Goal: Feedback & Contribution: Contribute content

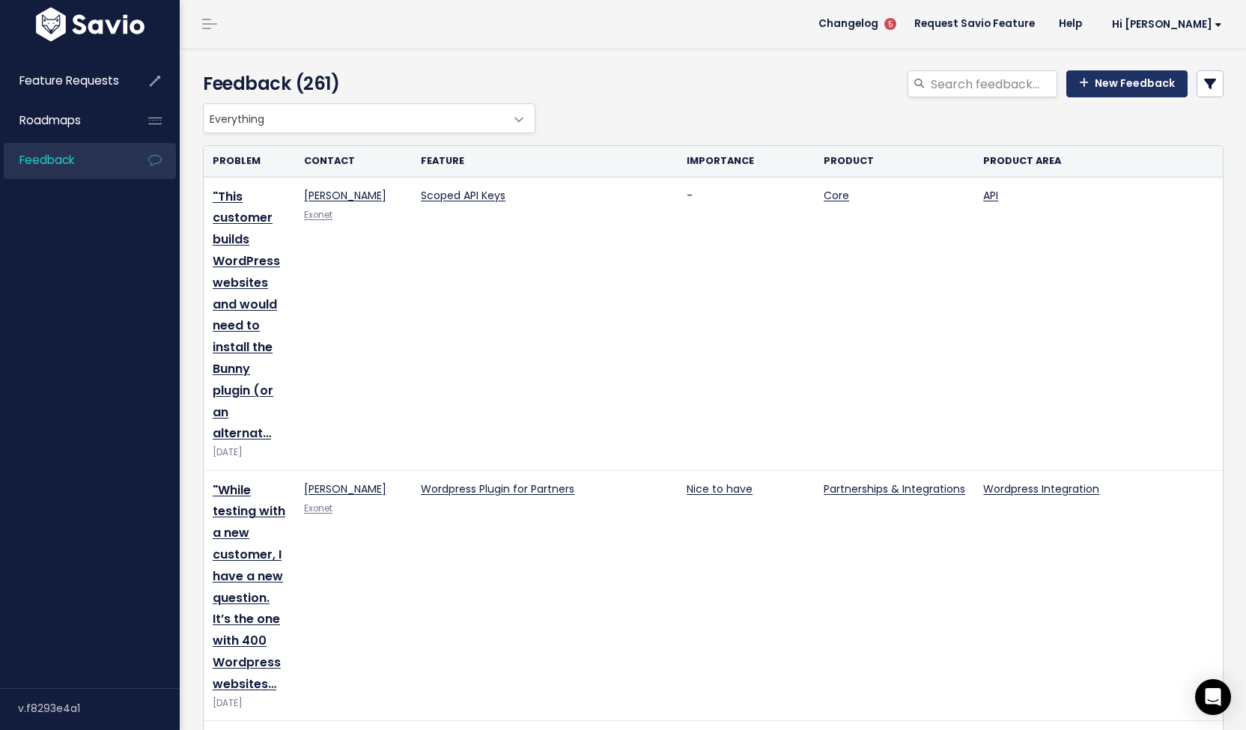
click at [1140, 95] on link "New Feedback" at bounding box center [1127, 83] width 121 height 27
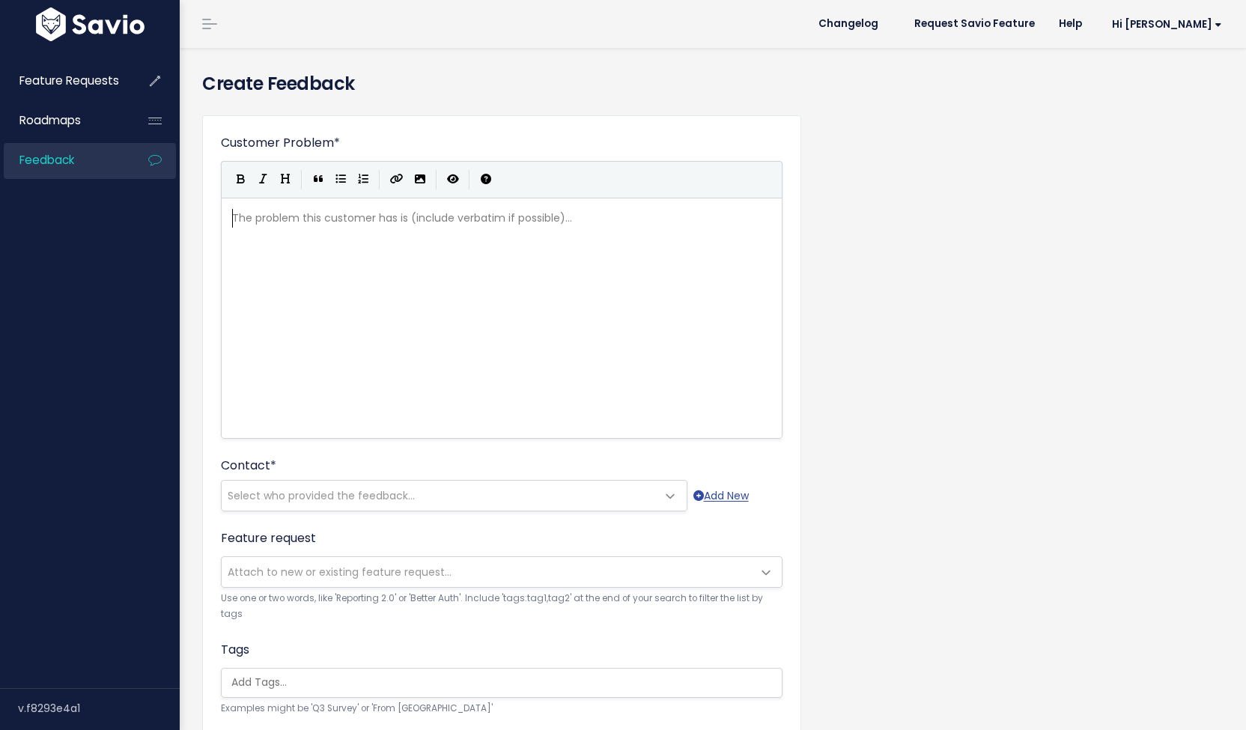
scroll to position [1, 0]
click at [433, 246] on div "The problem this customer has is (include verbatim if possible)... xxxxxxxxxx ​" at bounding box center [520, 337] width 583 height 262
click at [337, 217] on pre "​" at bounding box center [507, 218] width 557 height 19
click at [352, 489] on span "Select who provided the feedback..." at bounding box center [321, 495] width 187 height 15
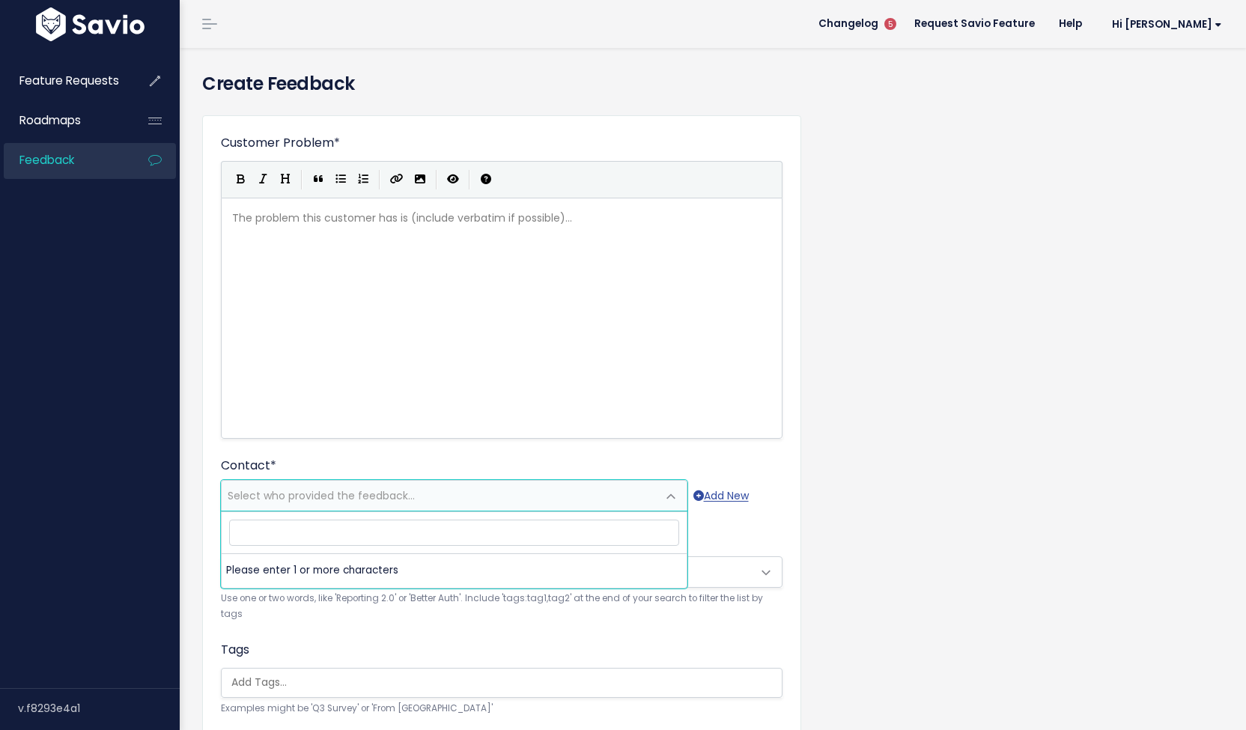
type input "C"
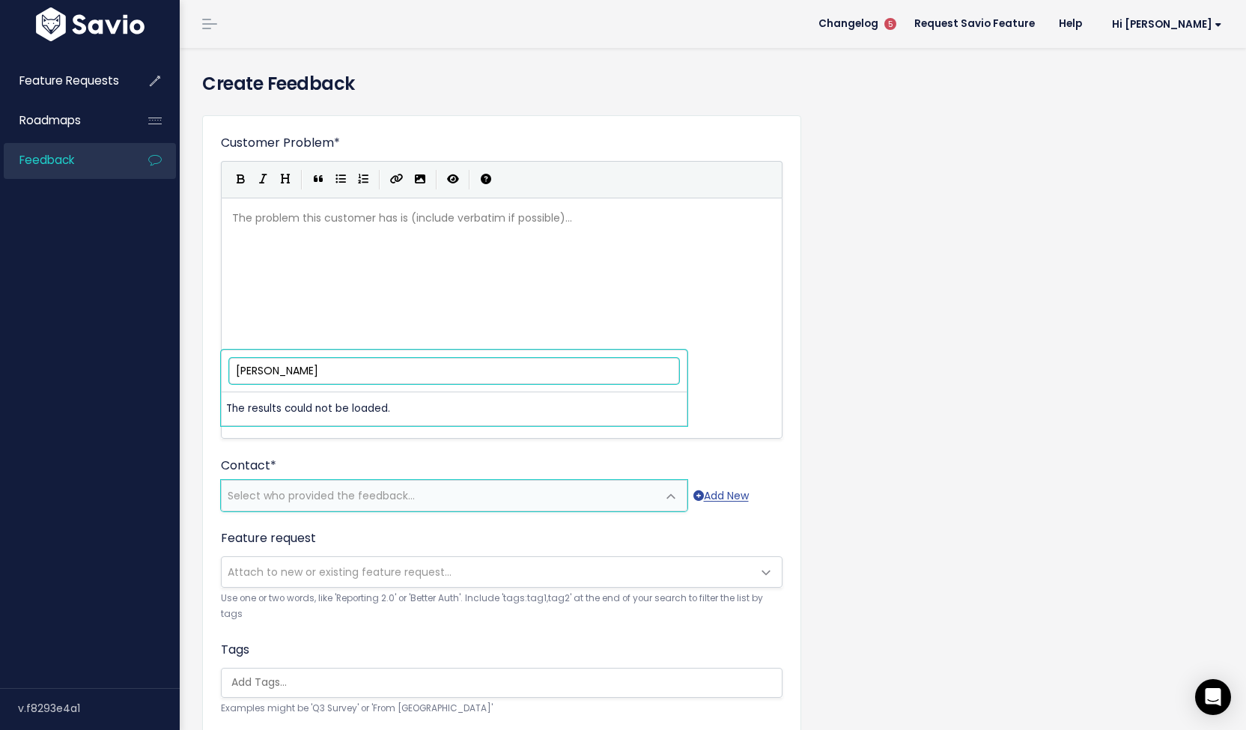
type input "Maurice Graber"
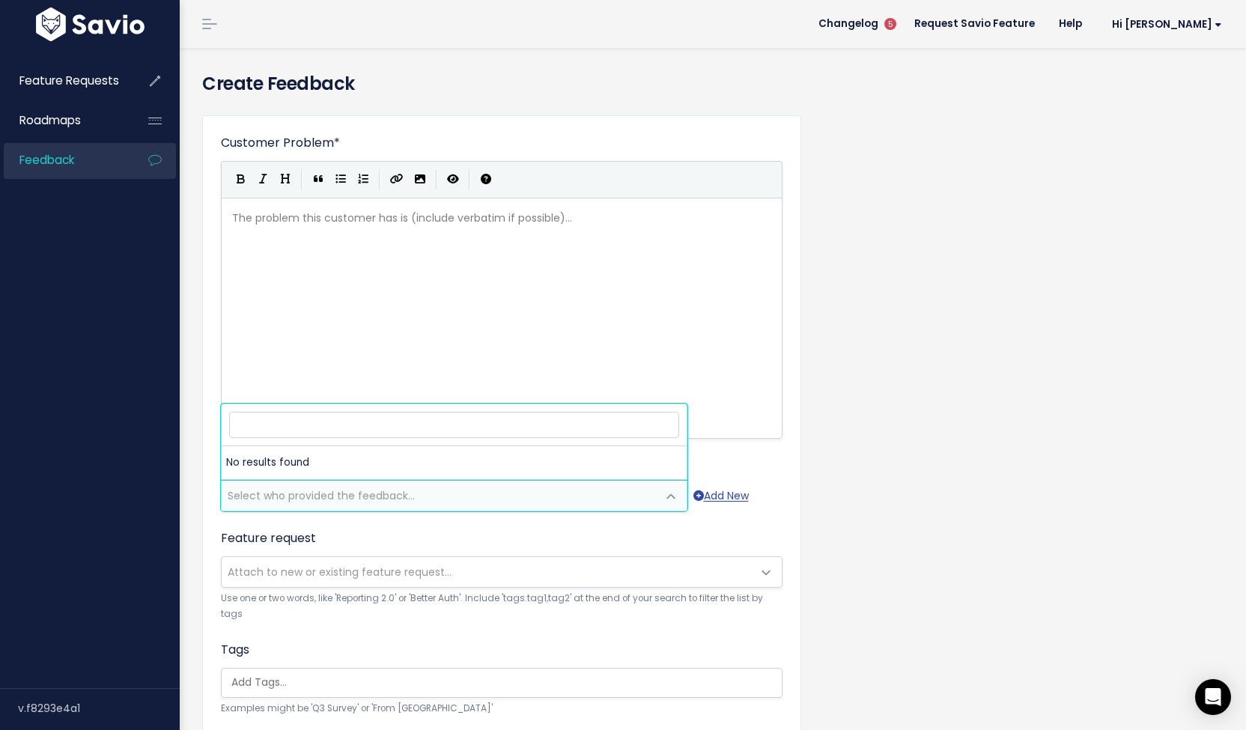
click at [374, 271] on div "The problem this customer has is (include verbatim if possible)... xxxxxxxxxx ​" at bounding box center [520, 337] width 583 height 262
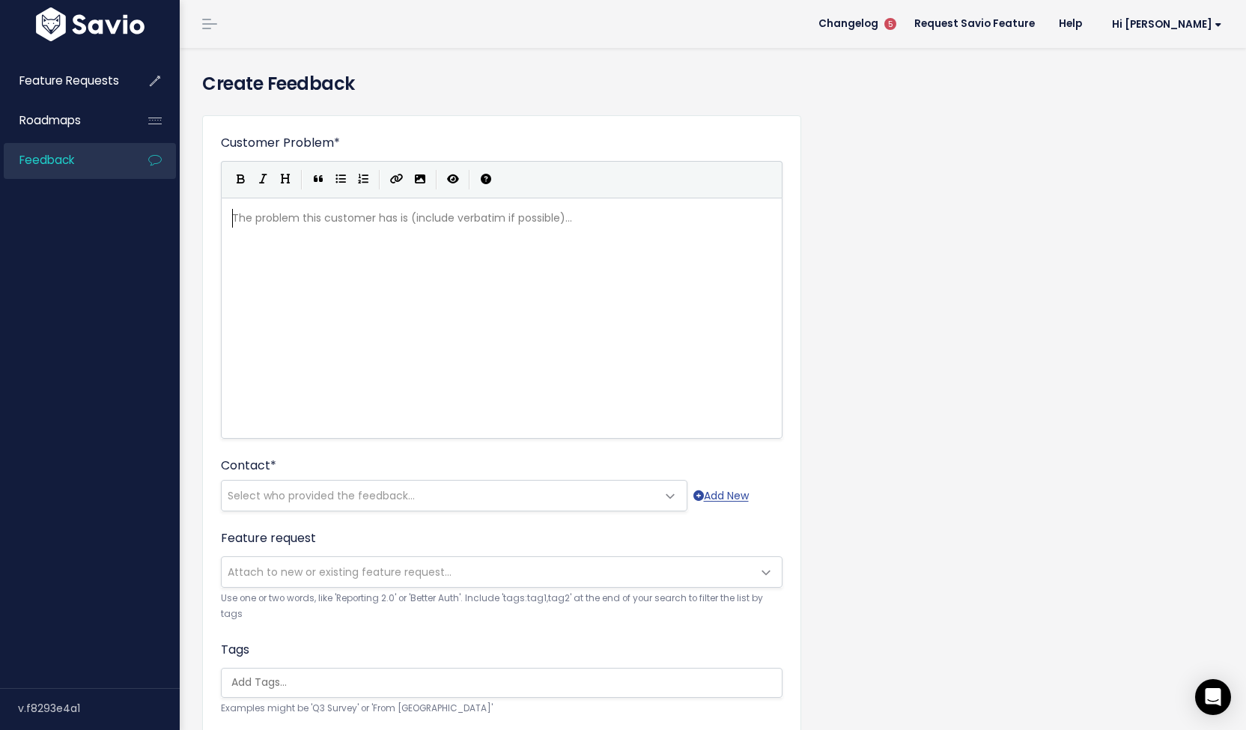
scroll to position [9, 0]
click at [196, 219] on div "Customer Problem * | | | | The problem this customer has is (include verbatim i…" at bounding box center [713, 554] width 1044 height 903
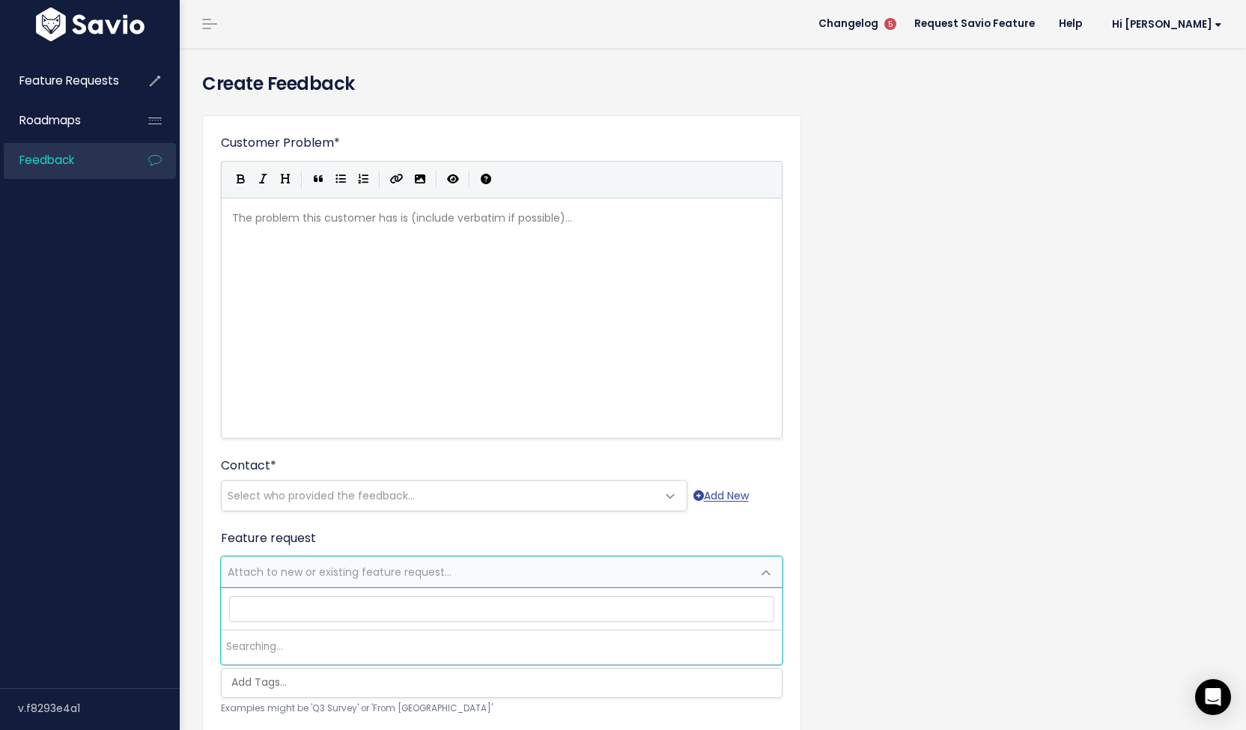
click at [385, 581] on span "Attach to new or existing feature request..." at bounding box center [487, 572] width 530 height 30
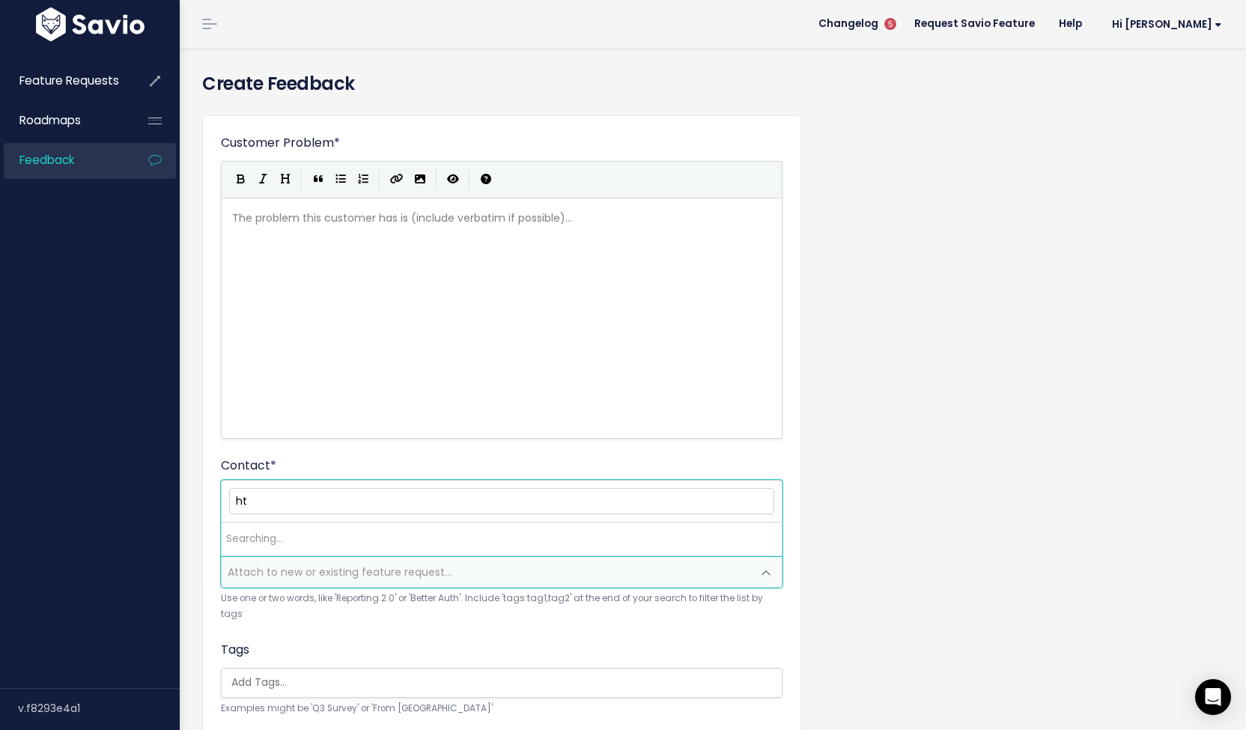
type input "h"
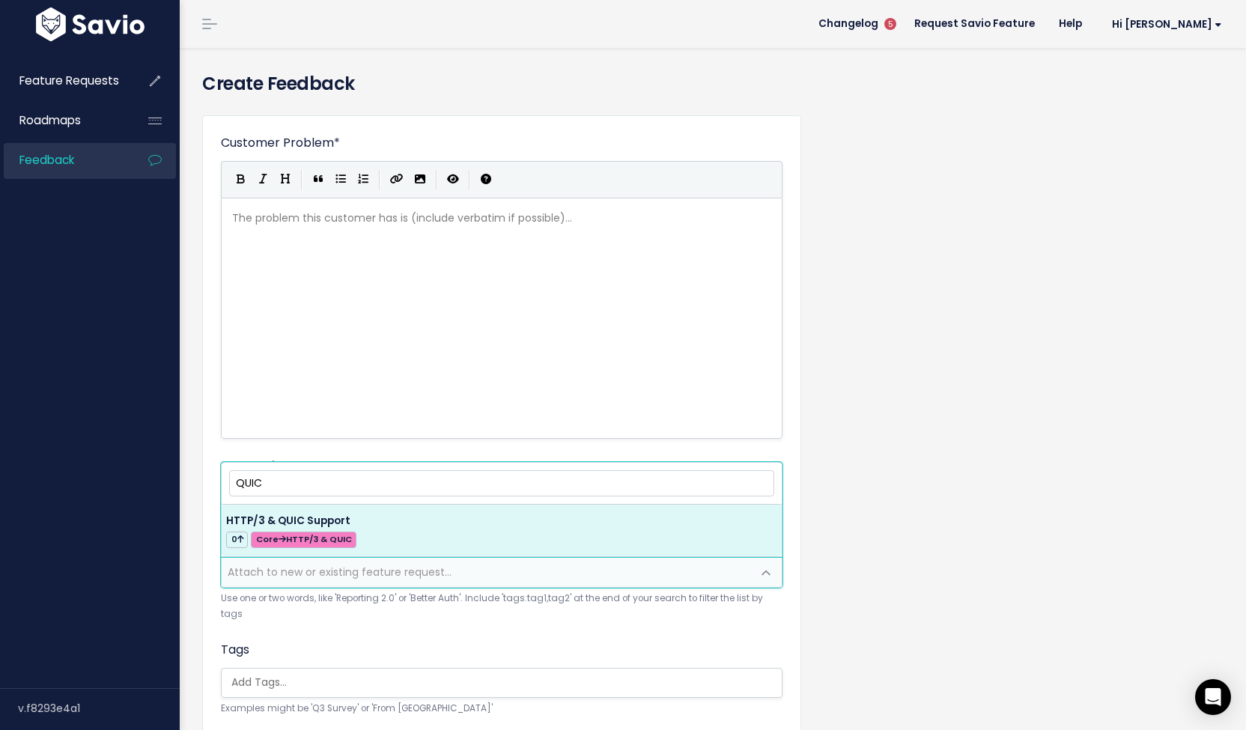
type input "QUIC"
select select "57771"
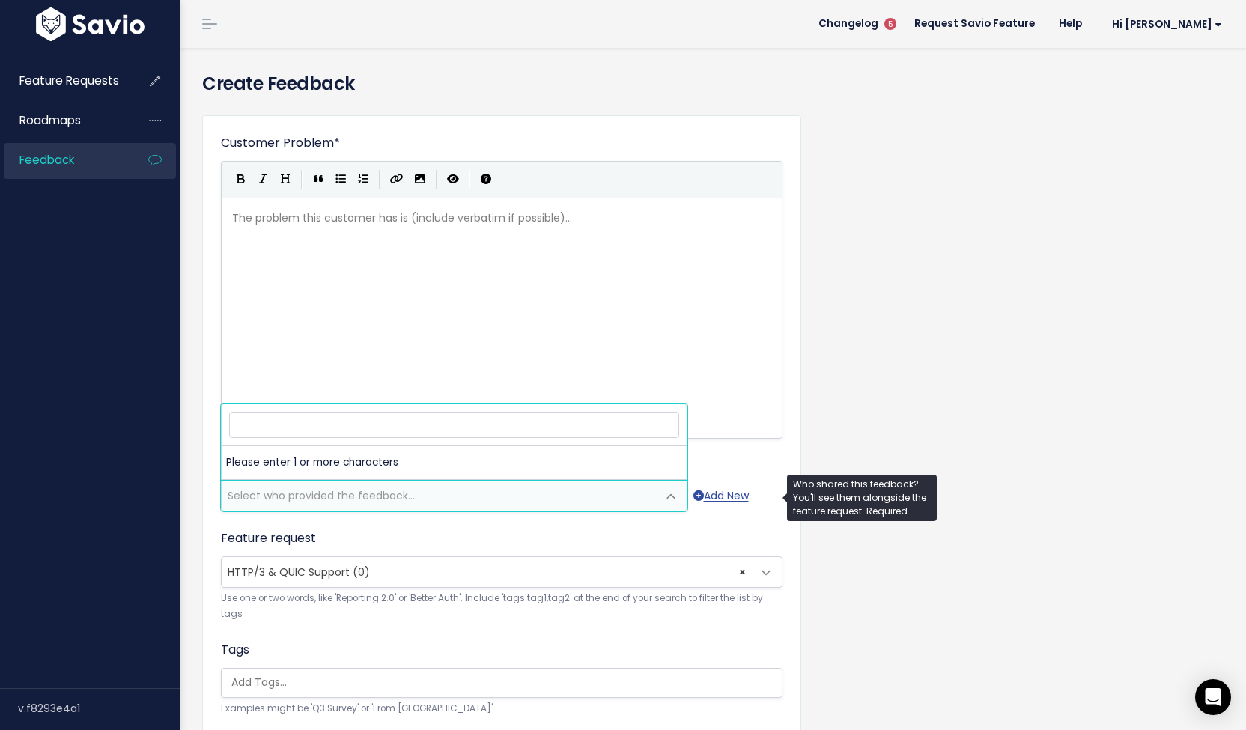
click at [395, 498] on span "Select who provided the feedback..." at bounding box center [321, 495] width 187 height 15
click at [386, 424] on input "search" at bounding box center [454, 425] width 450 height 26
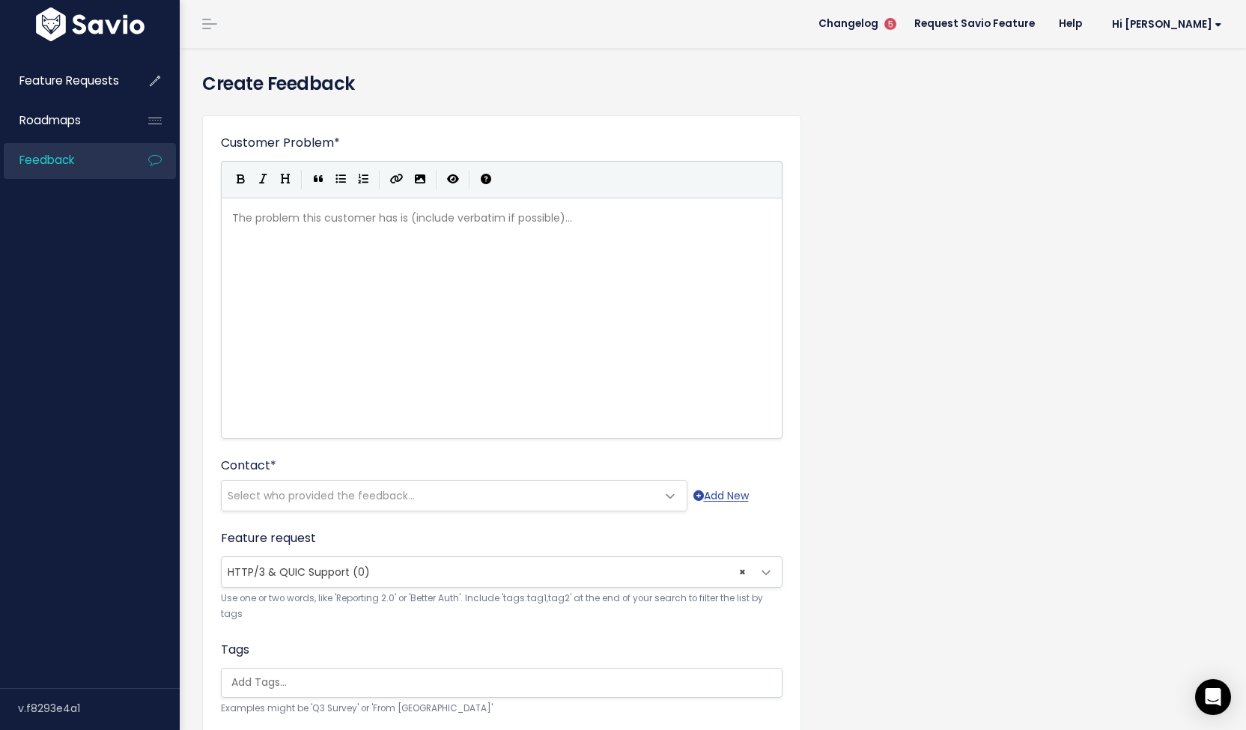
click at [351, 205] on div "The problem this customer has is (include verbatim if possible)... xxxxxxxxxx ​" at bounding box center [502, 318] width 562 height 241
click at [384, 305] on div "The problem this customer has is (include verbatim if possible)... xxxxxxxxxx ​" at bounding box center [520, 337] width 583 height 262
click at [417, 240] on div "The problem this customer has is (include verbatim if possible)... xxxxxxxxxx ​" at bounding box center [520, 337] width 583 height 262
click at [728, 503] on link "Add New" at bounding box center [721, 496] width 55 height 19
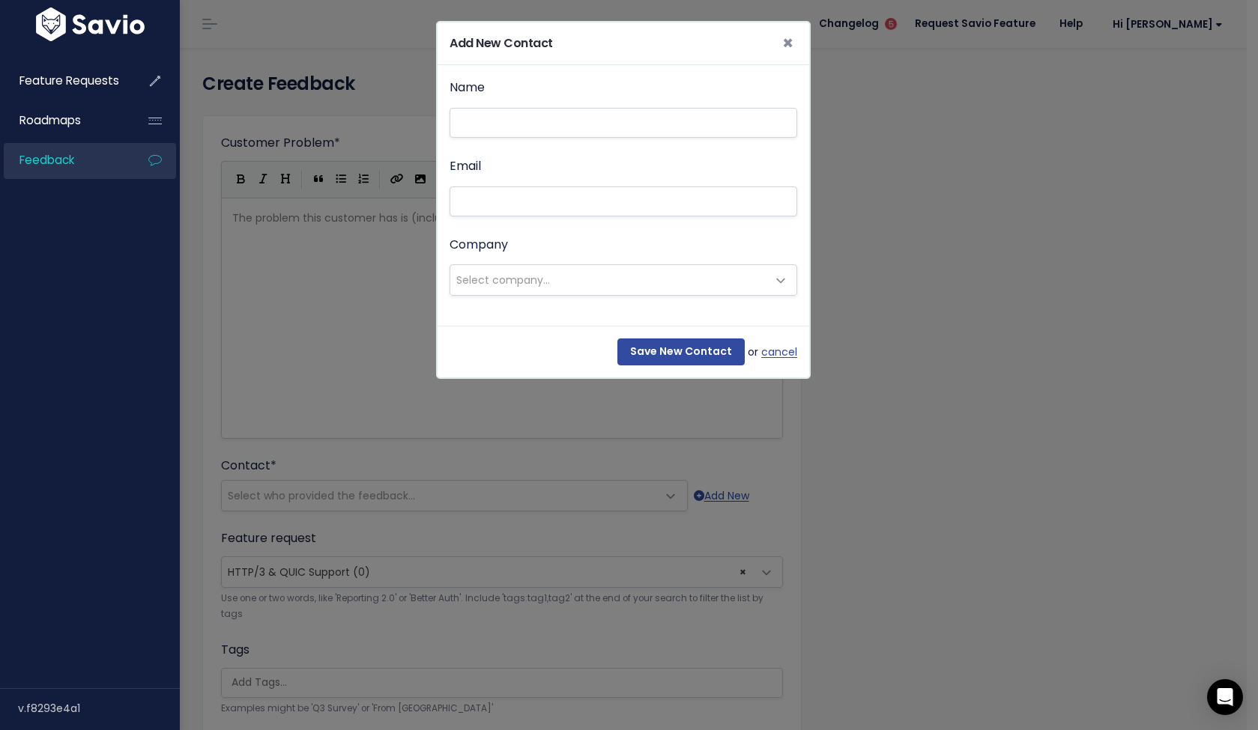
click at [1070, 358] on div "Add New Contact × Name Email Company --------- Select company... Save New Conta…" at bounding box center [629, 365] width 1258 height 730
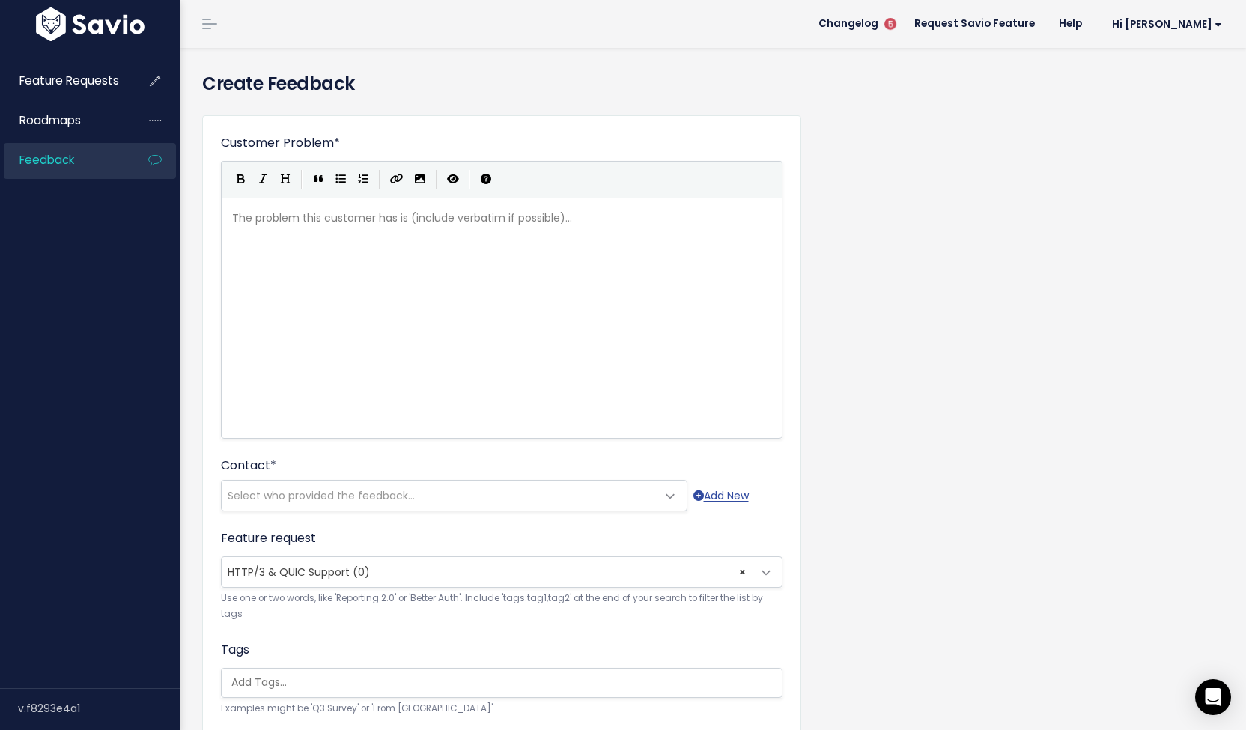
type textarea "​"
click at [473, 291] on div "The problem this customer has is (include verbatim if possible)... xxxxxxxxxx ​" at bounding box center [520, 337] width 583 height 262
click at [415, 253] on div "The problem this customer has is (include verbatim if possible)... xxxxxxxxxx ​" at bounding box center [520, 337] width 583 height 262
type textarea "HHTP"
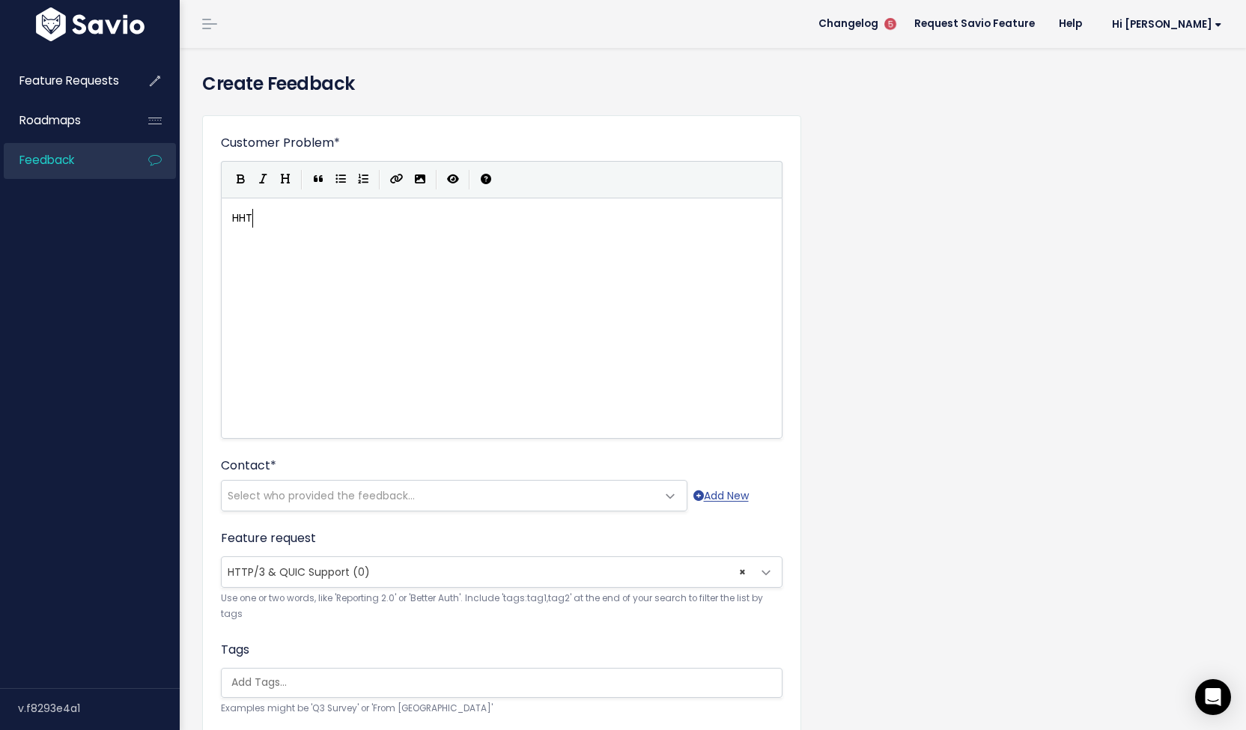
scroll to position [9, 26]
type textarea "T"
type textarea "o"
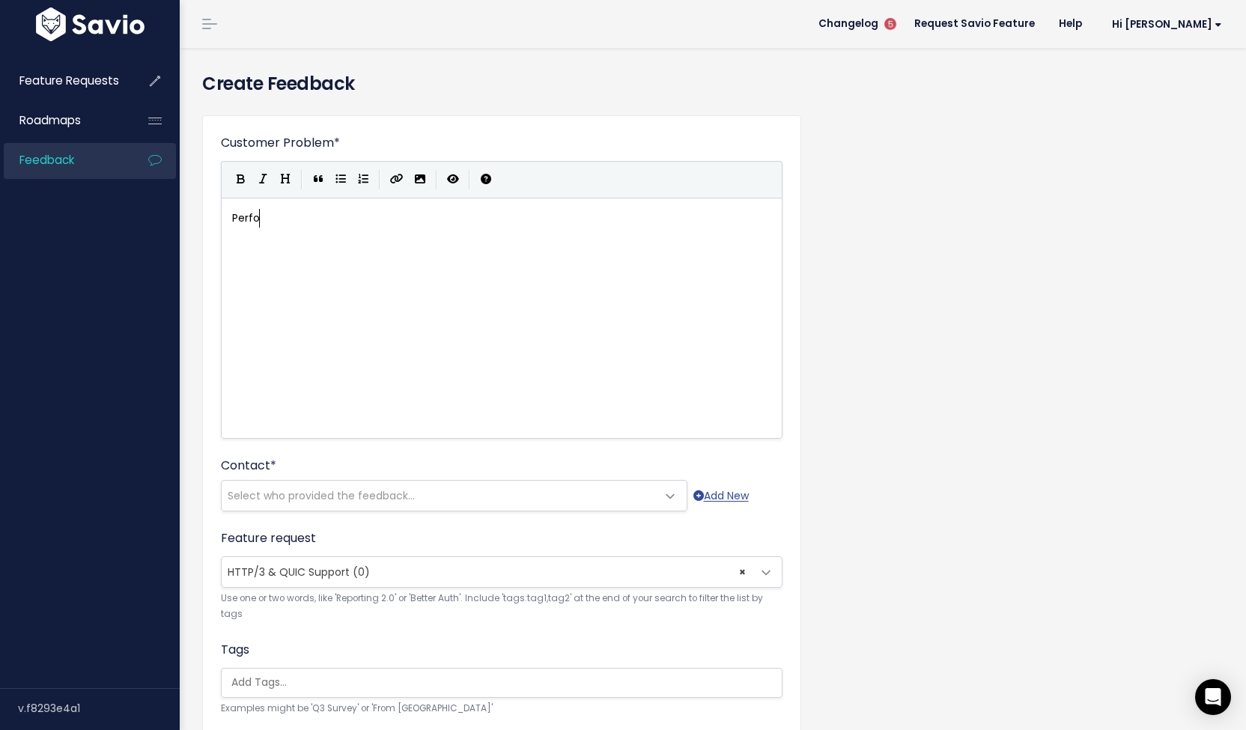
type textarea "Perfom"
type textarea "rmanc and securityare i"
type textarea "are importnat"
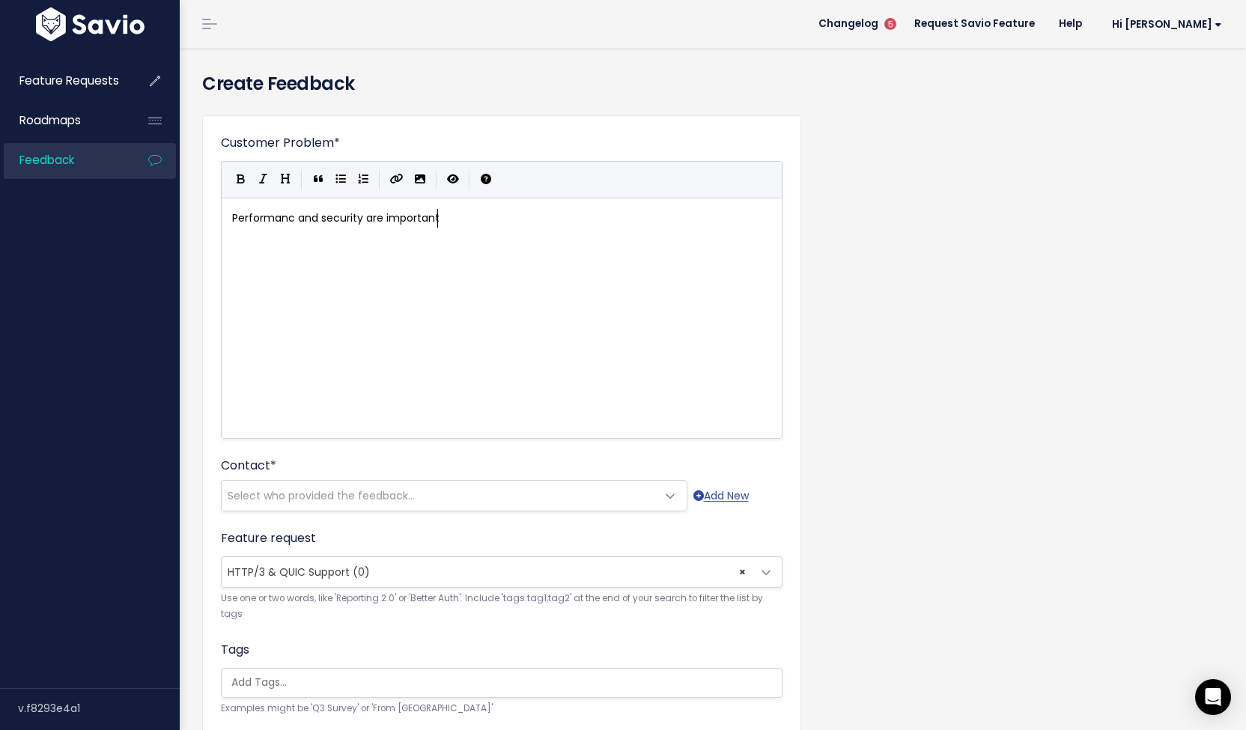
type textarea "ant"
type textarea ",but B"
type textarea "but PHP is so int"
type textarea "herently so by deafu"
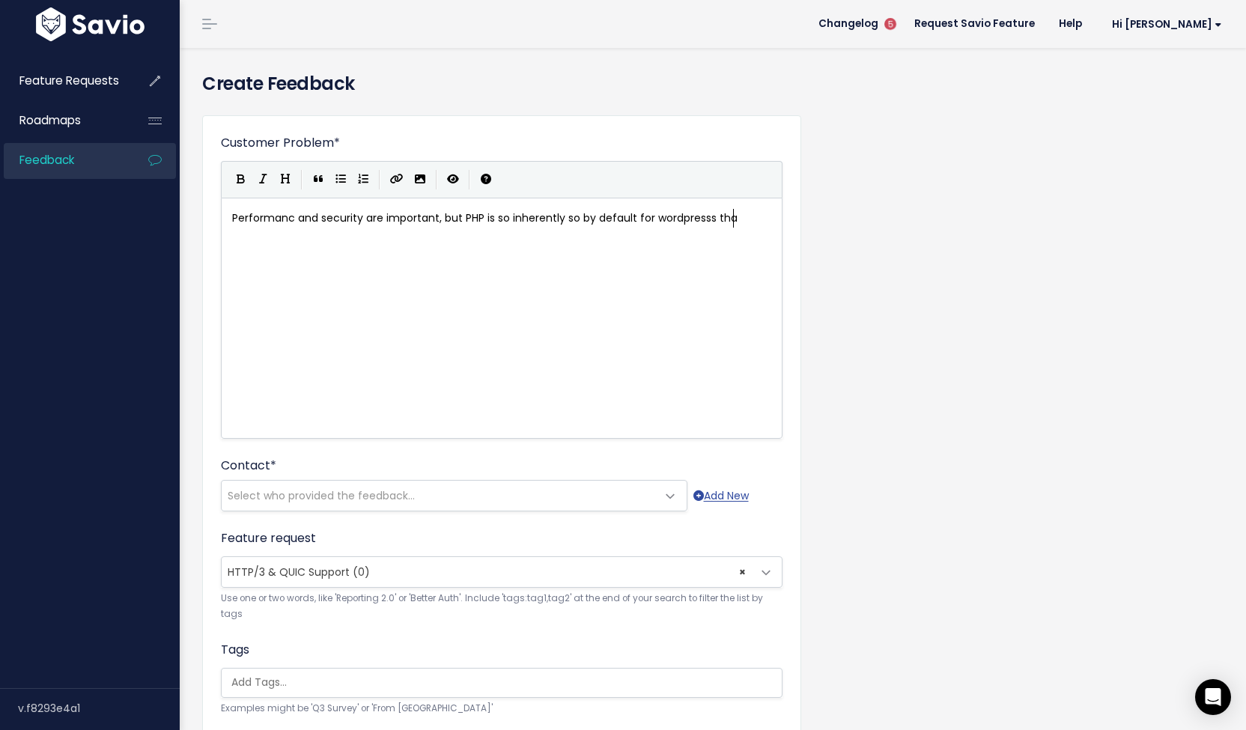
scroll to position [9, 130]
type textarea "fault for wordpresss that"
type textarea "that this is no longer a differentiator for them."
type textarea "A growing segment f"
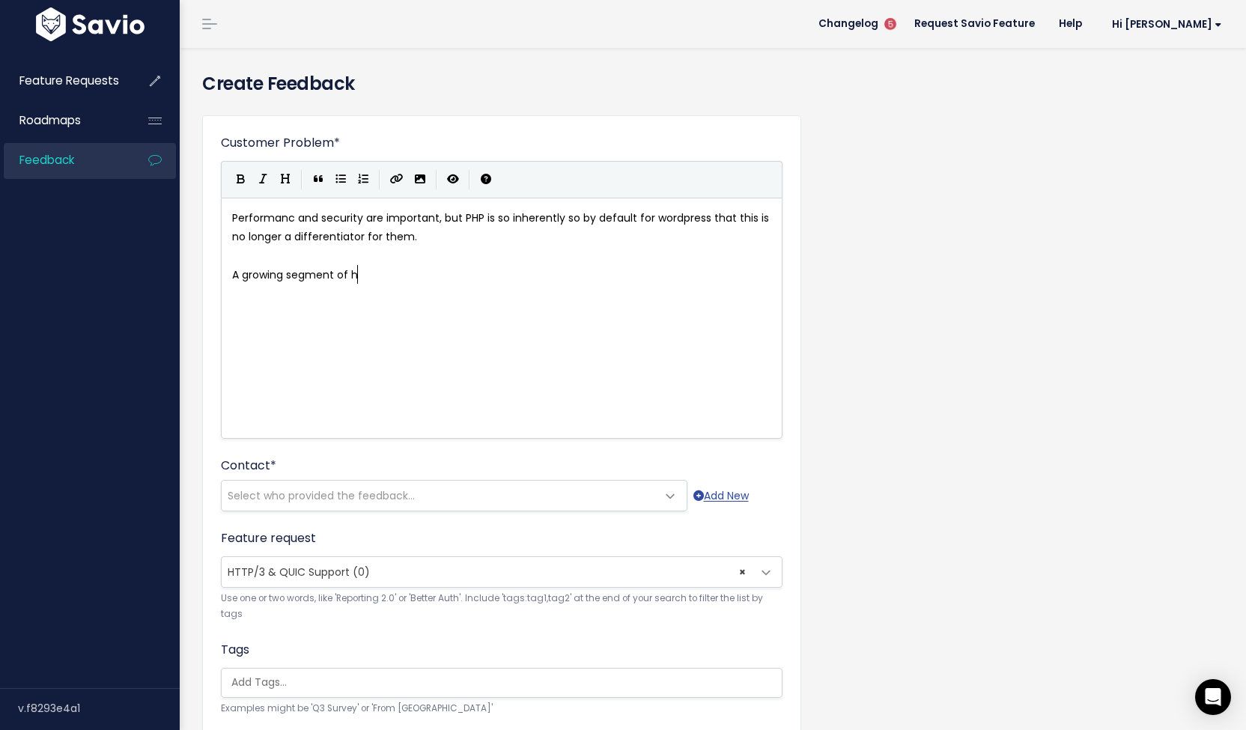
scroll to position [9, 32]
type textarea "of heir"
type textarea "their custoer"
type textarea "mer based o"
type textarea "n the nter"
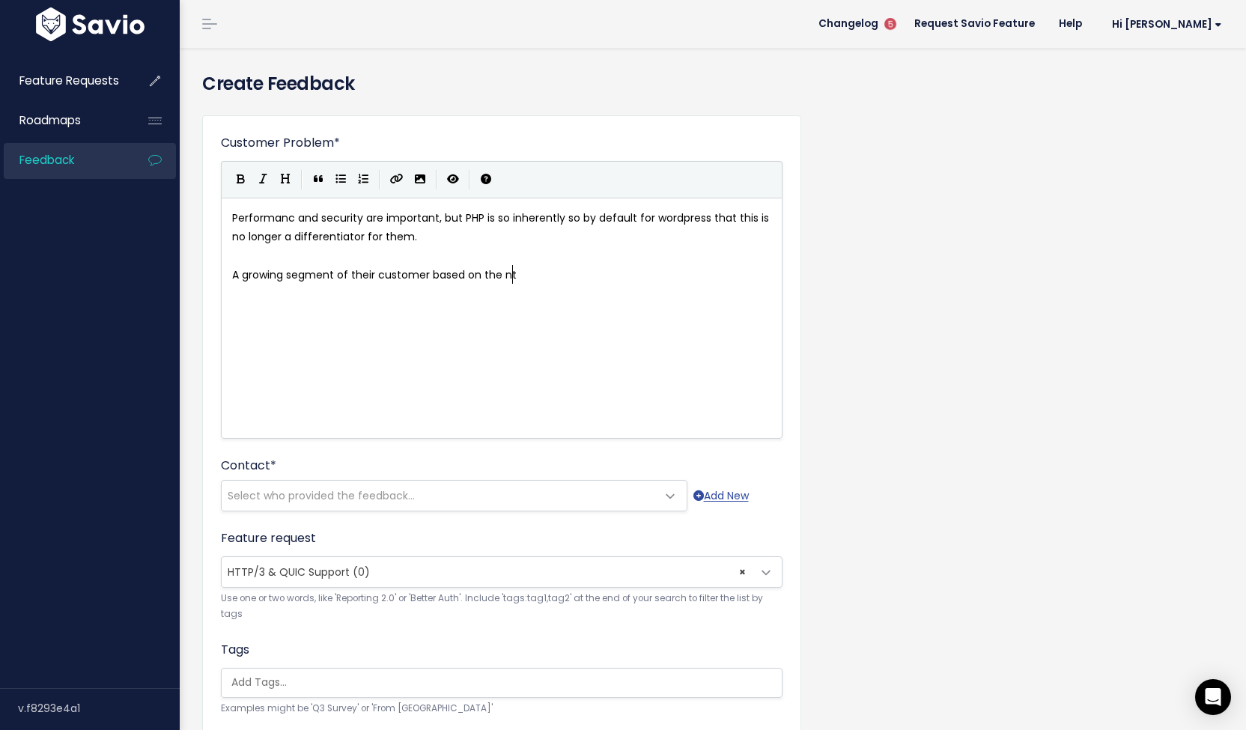
scroll to position [9, 49]
type textarea "e"
type textarea "enterr"
type textarea "prise die"
type textarea "side of elementa"
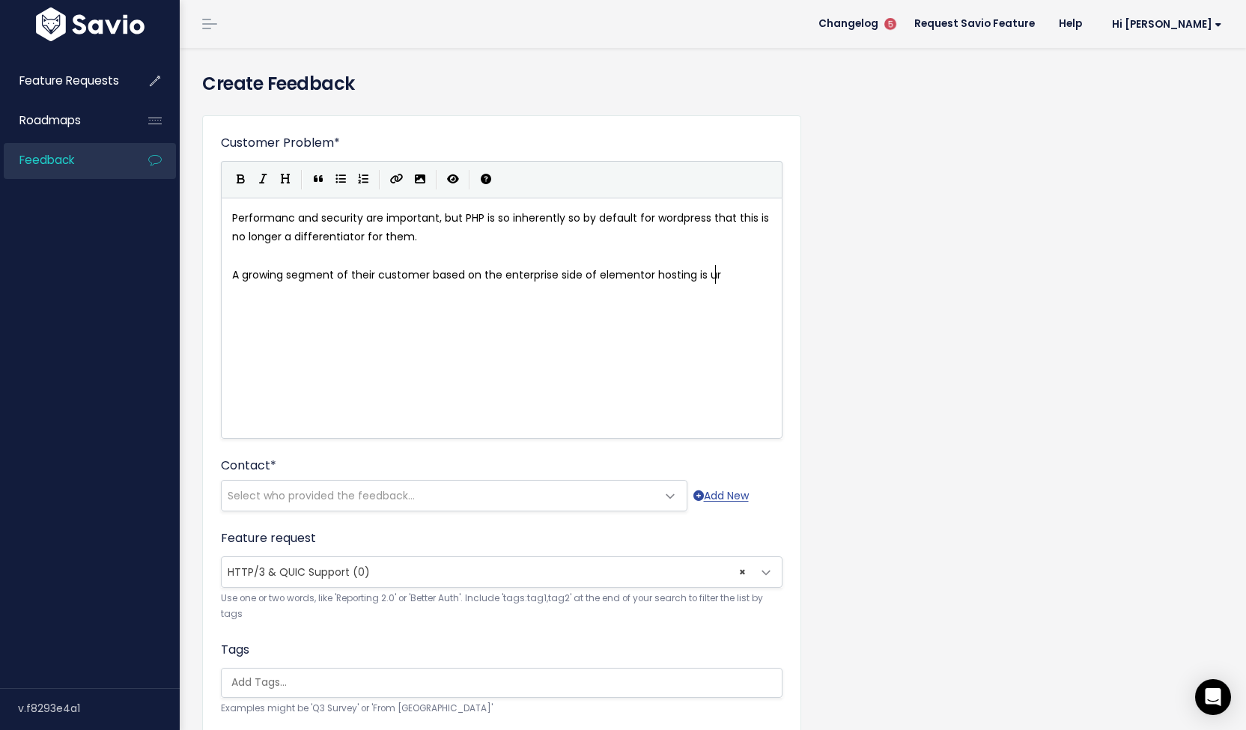
type textarea "or hosting is urr"
type textarea "currently using HTTP3 over"
type textarea "*"
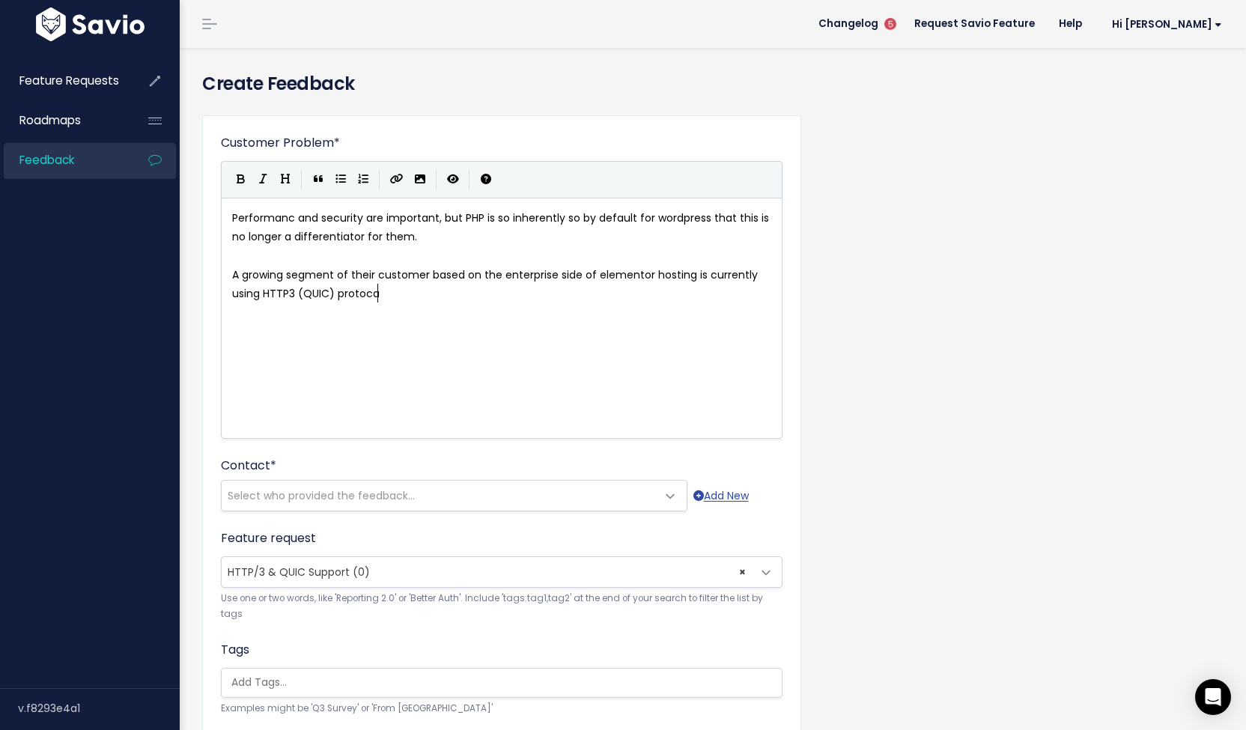
type textarea "(QUIC) protocal"
type textarea "ols and"
type textarea ", which is supported to day"
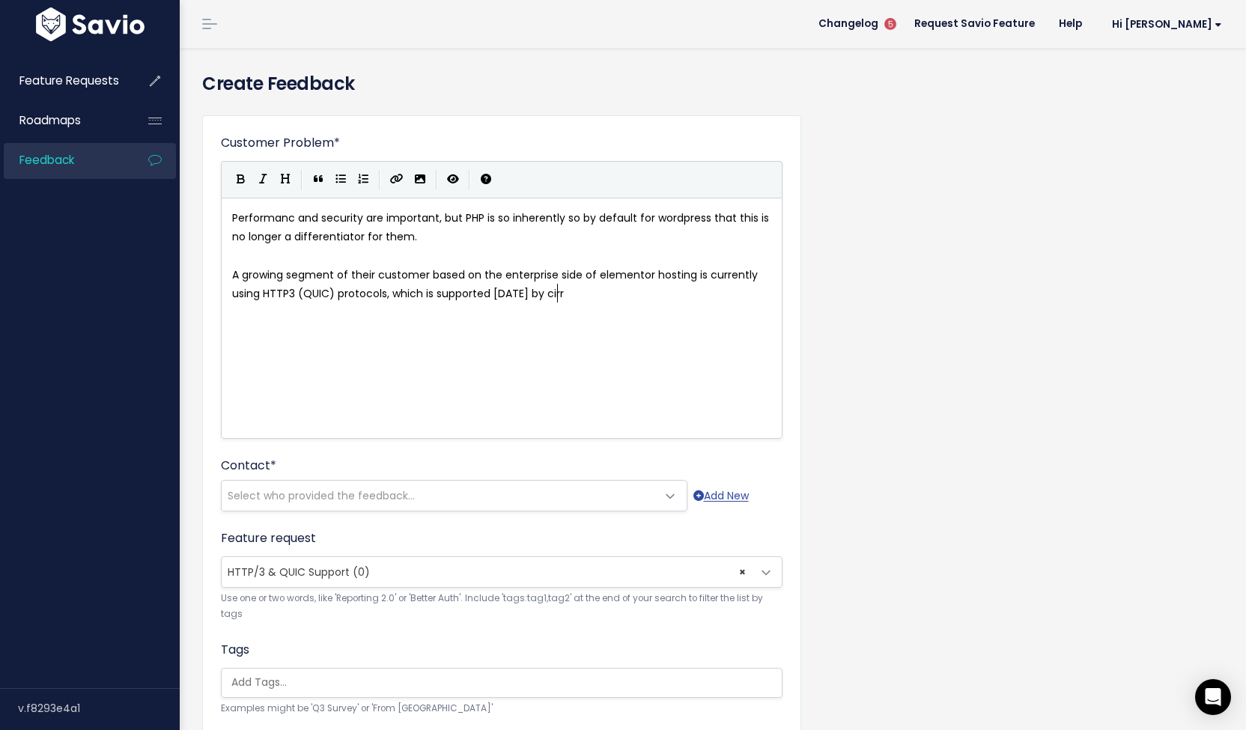
type textarea "day by cirr"
type textarea "uirre"
type textarea "rrent provider."
type textarea "While theya re"
type textarea "are in t"
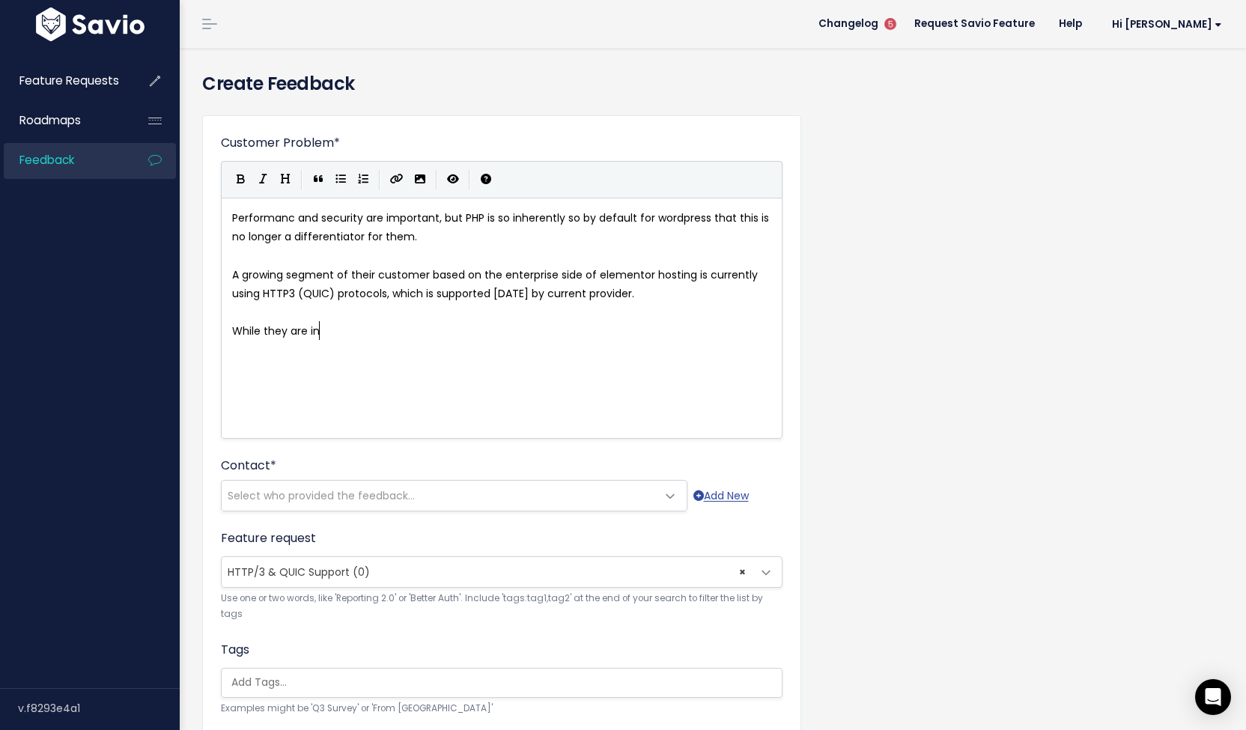
scroll to position [9, 38]
type textarea "alwasy"
type textarea "ys lookin to a"
type textarea "g to assess the marekt"
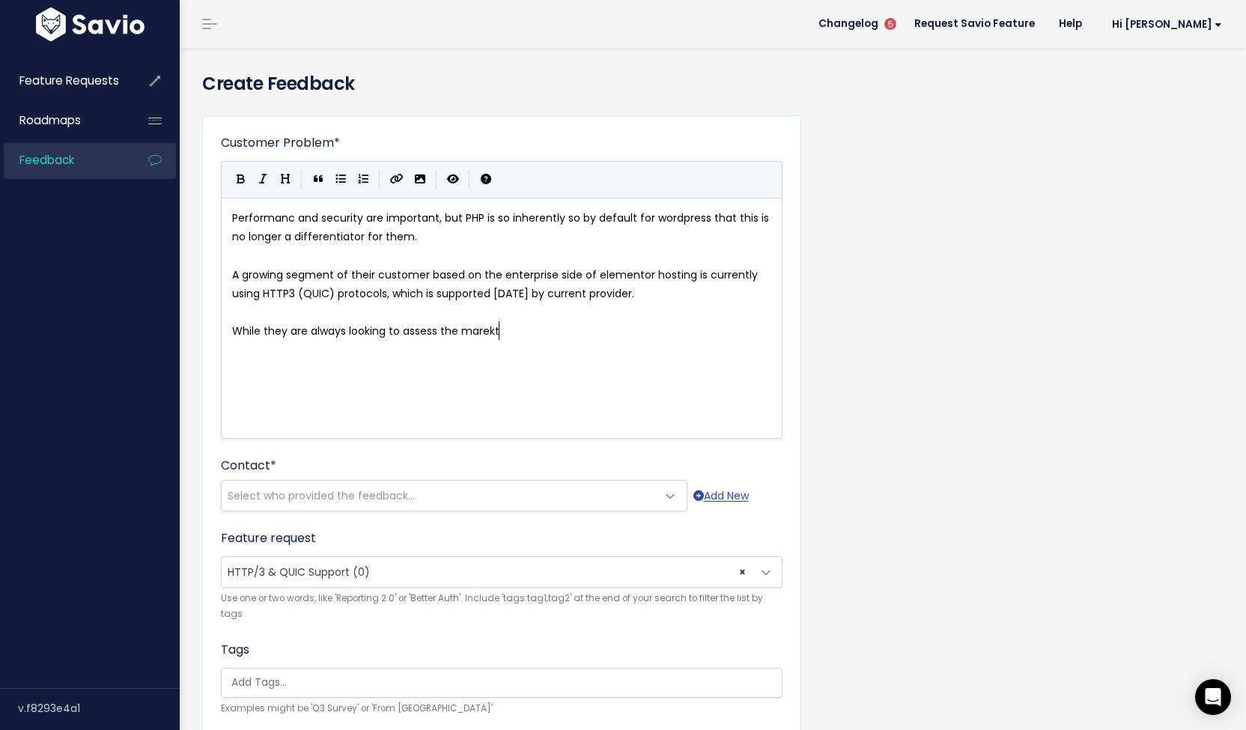
scroll to position [9, 121]
type textarea "ket"
type textarea ", will not move until feaure partiy"
type textarea "ity and cost improvements can be acch"
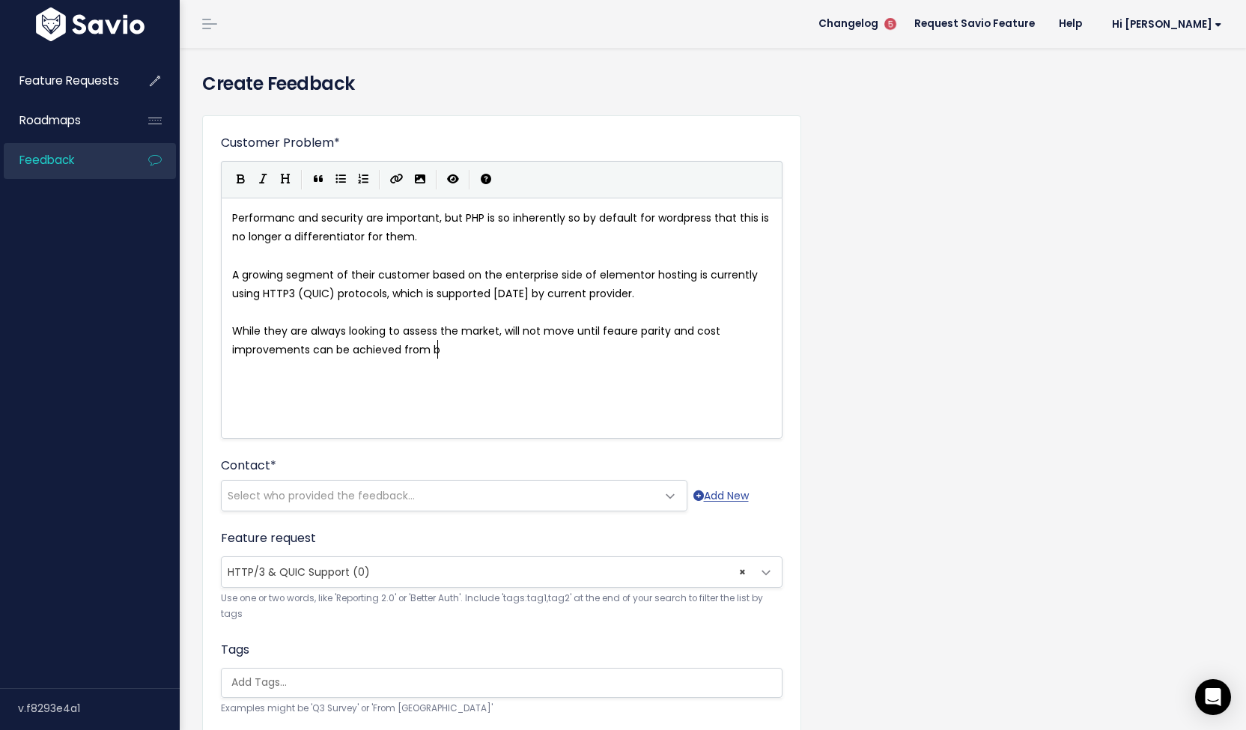
type textarea "hieved from bi"
type textarea "unny."
type textarea "Bunny needs QUIC and solid s"
type textarea "edge"
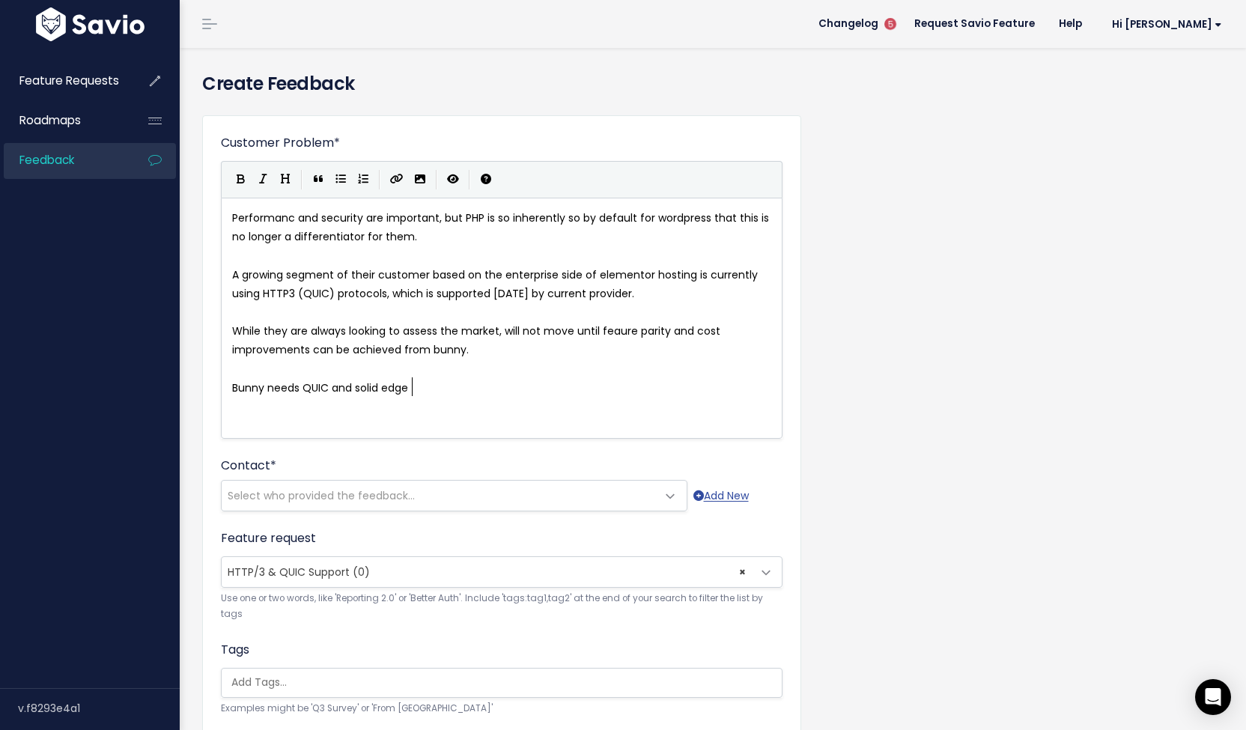
scroll to position [9, 30]
type textarea "h"
type textarea "HTTP3 is on that feature pe"
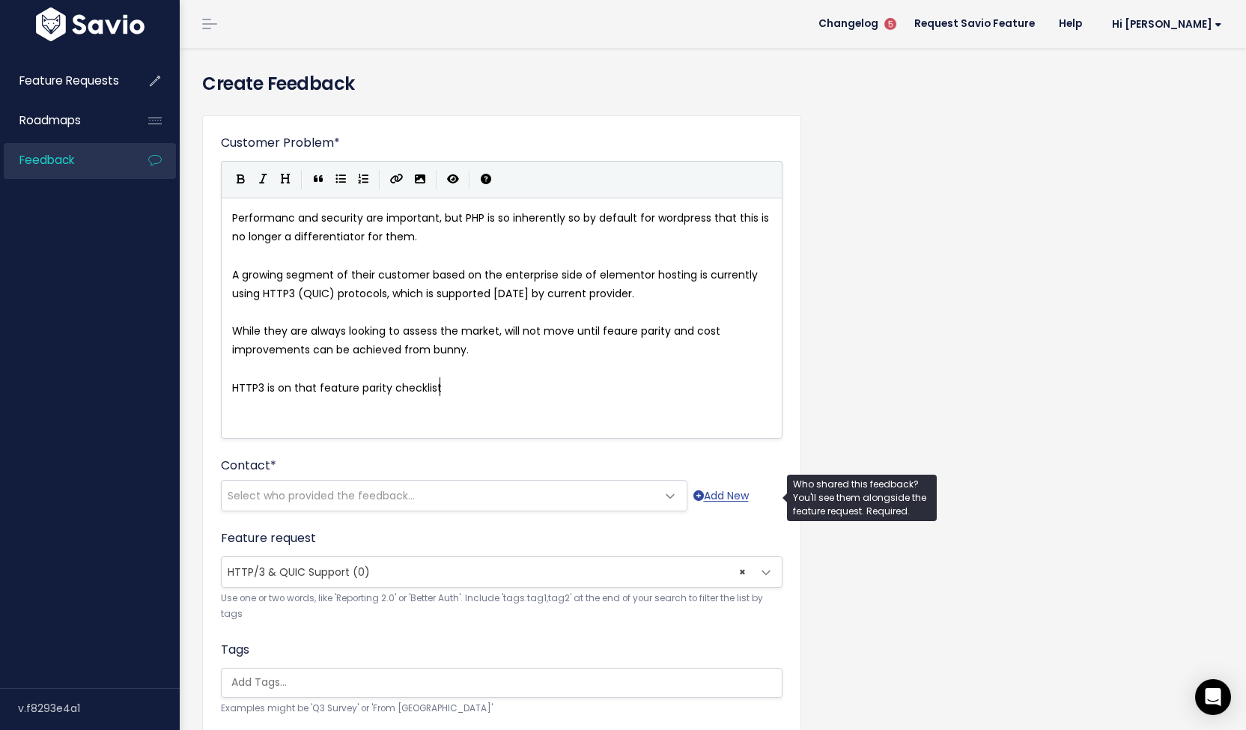
type textarea "arity checklist"
click at [548, 491] on span "Select who provided the feedback..." at bounding box center [439, 496] width 435 height 30
click at [757, 494] on div "--------- Select who provided the feedback... Add New" at bounding box center [502, 498] width 562 height 28
click at [749, 496] on link "Add New" at bounding box center [721, 496] width 55 height 19
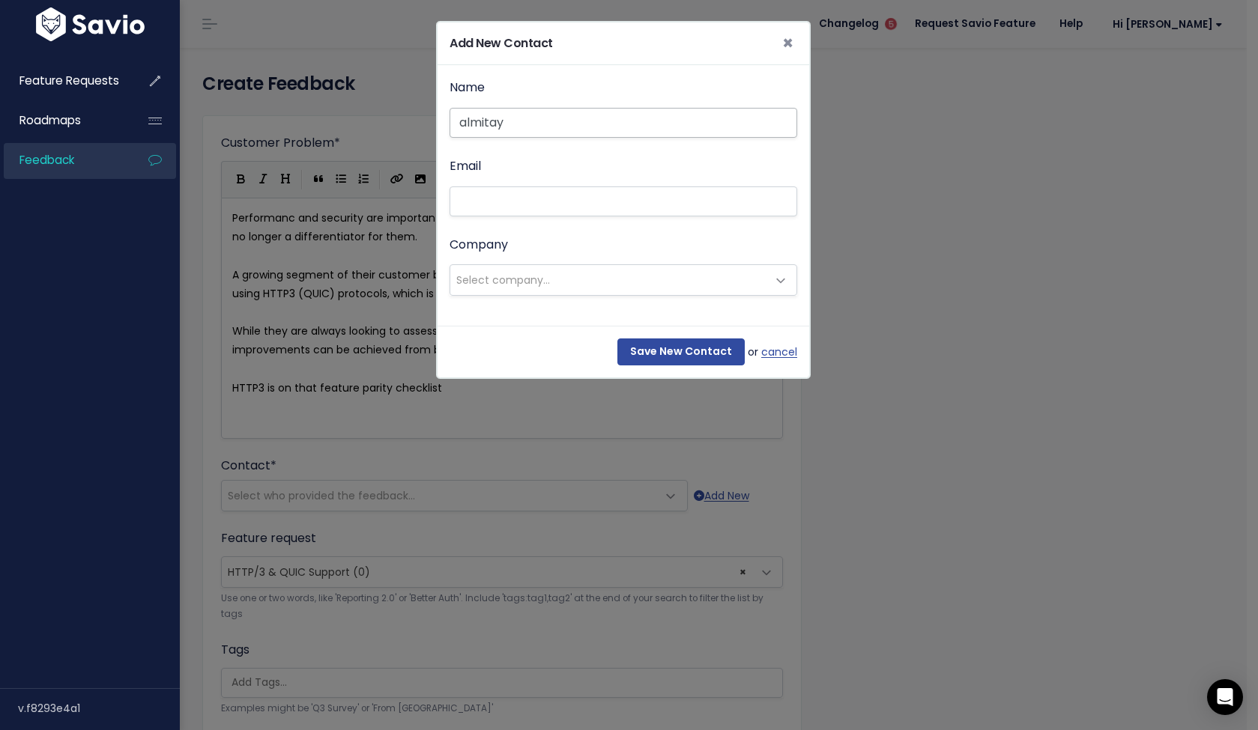
click at [464, 120] on input "almitay" at bounding box center [623, 123] width 348 height 30
click at [526, 127] on input "Almitay" at bounding box center [623, 123] width 348 height 30
type input "Almitay"
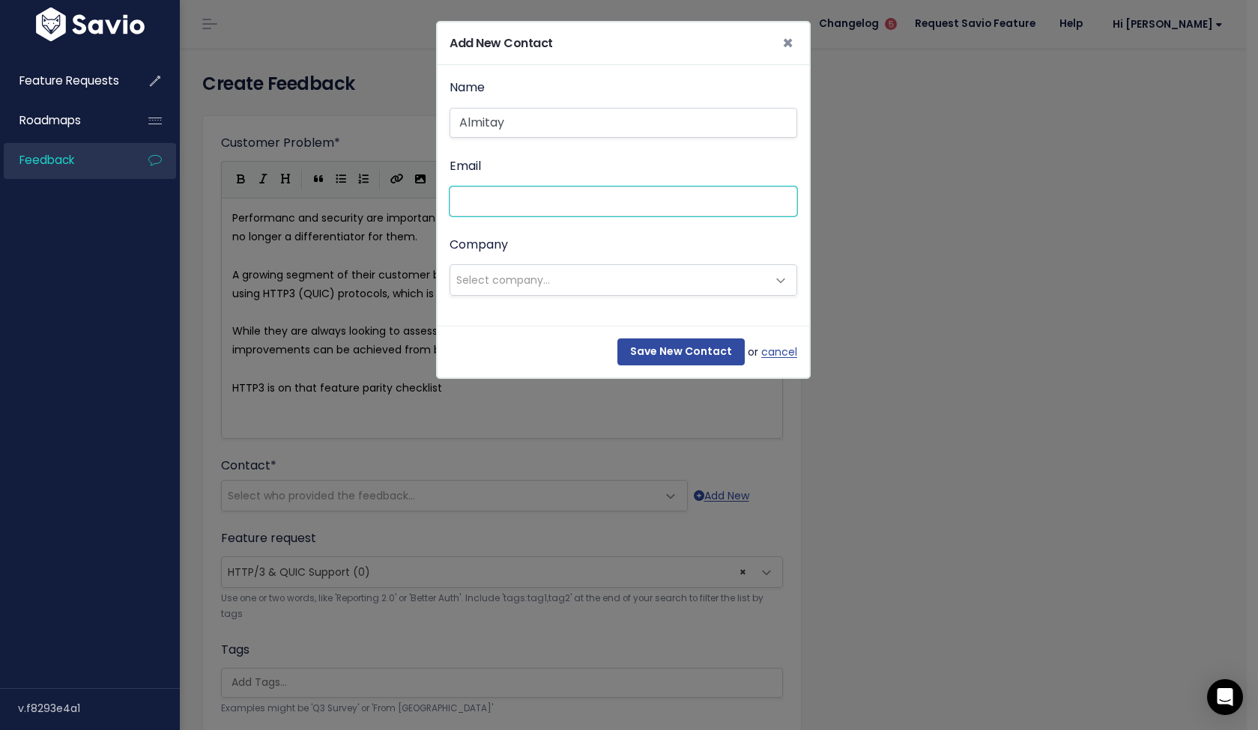
paste input "miriams@elementor.com"
type input "miriams@elementor.com"
click at [575, 276] on span "Select company..." at bounding box center [608, 280] width 316 height 30
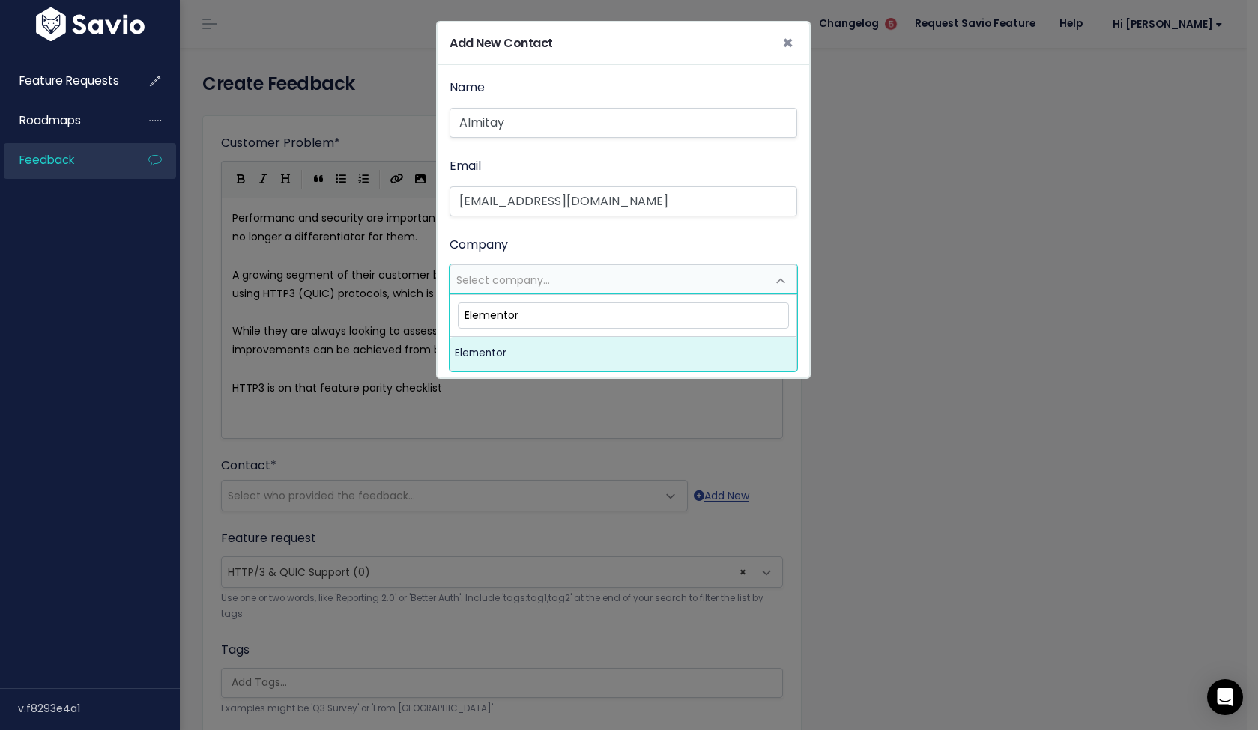
type input "Elementor"
select select "16305791"
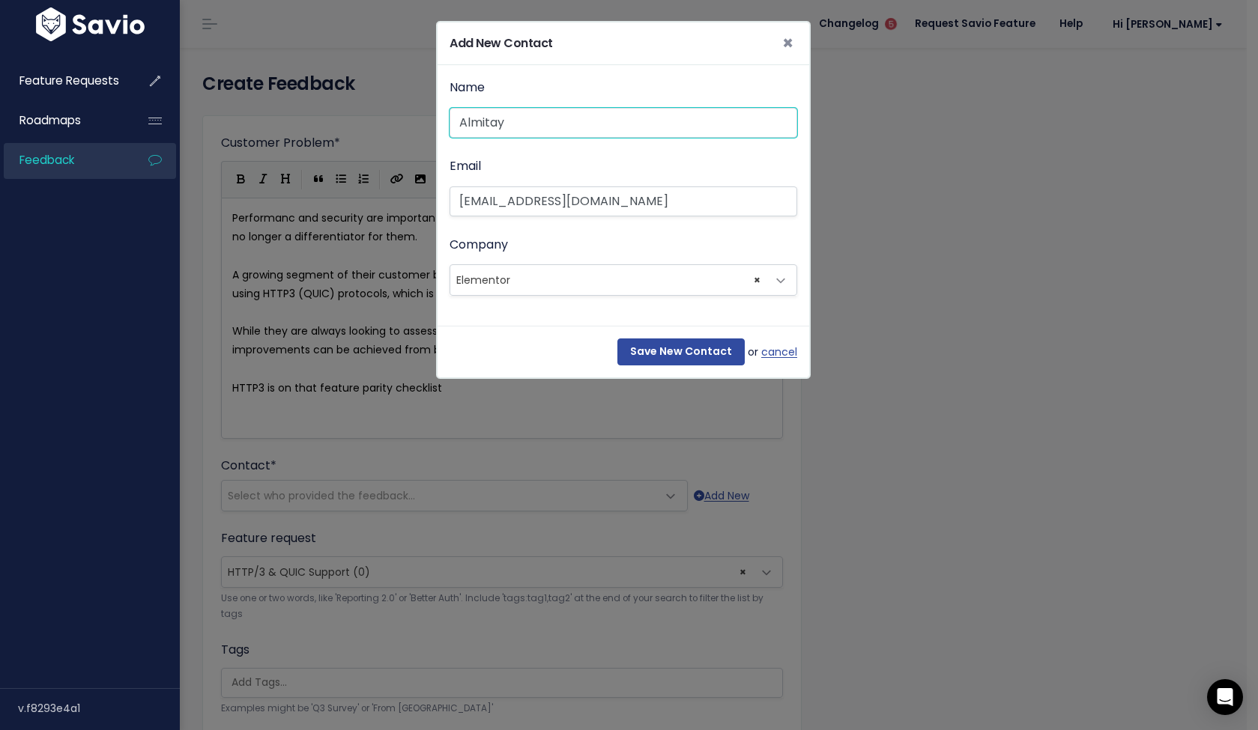
click at [551, 122] on input "Almitay" at bounding box center [623, 123] width 348 height 30
type input "Miriam Schwab"
click at [634, 344] on input "Save New Contact" at bounding box center [680, 352] width 127 height 27
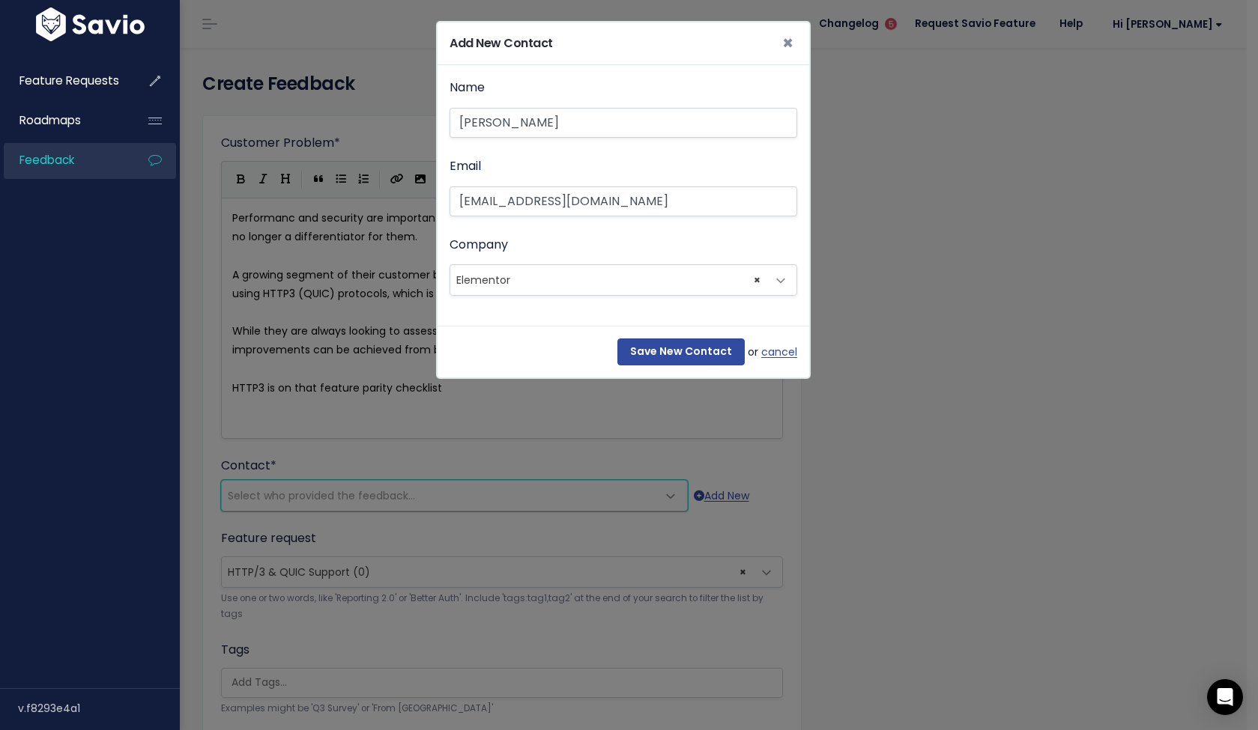
select select "92786096"
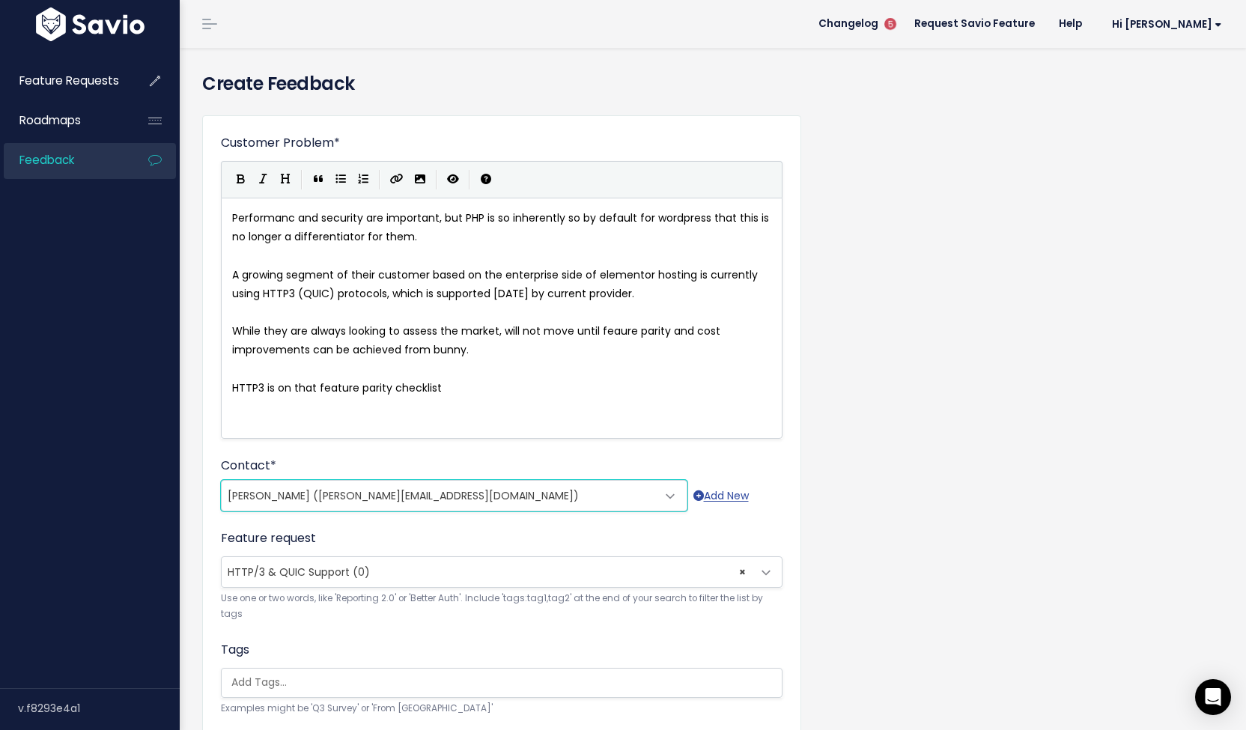
scroll to position [309, 0]
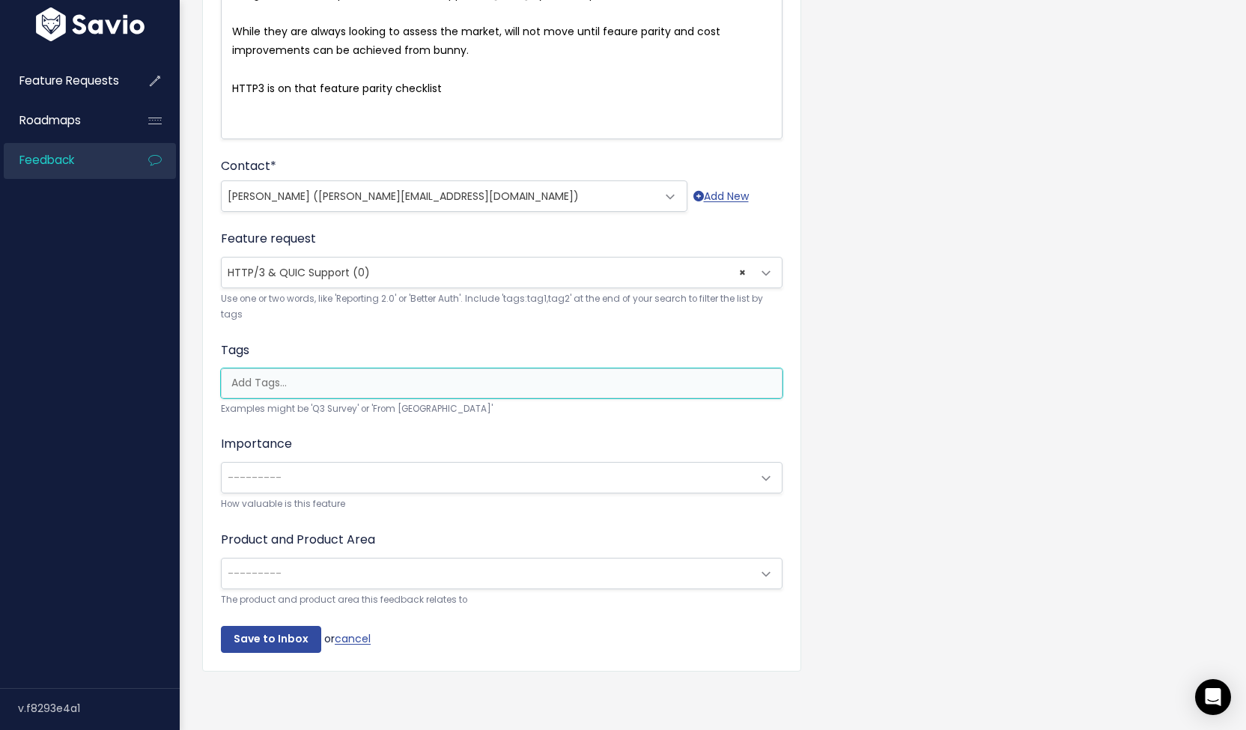
click at [363, 375] on input "search" at bounding box center [505, 383] width 560 height 16
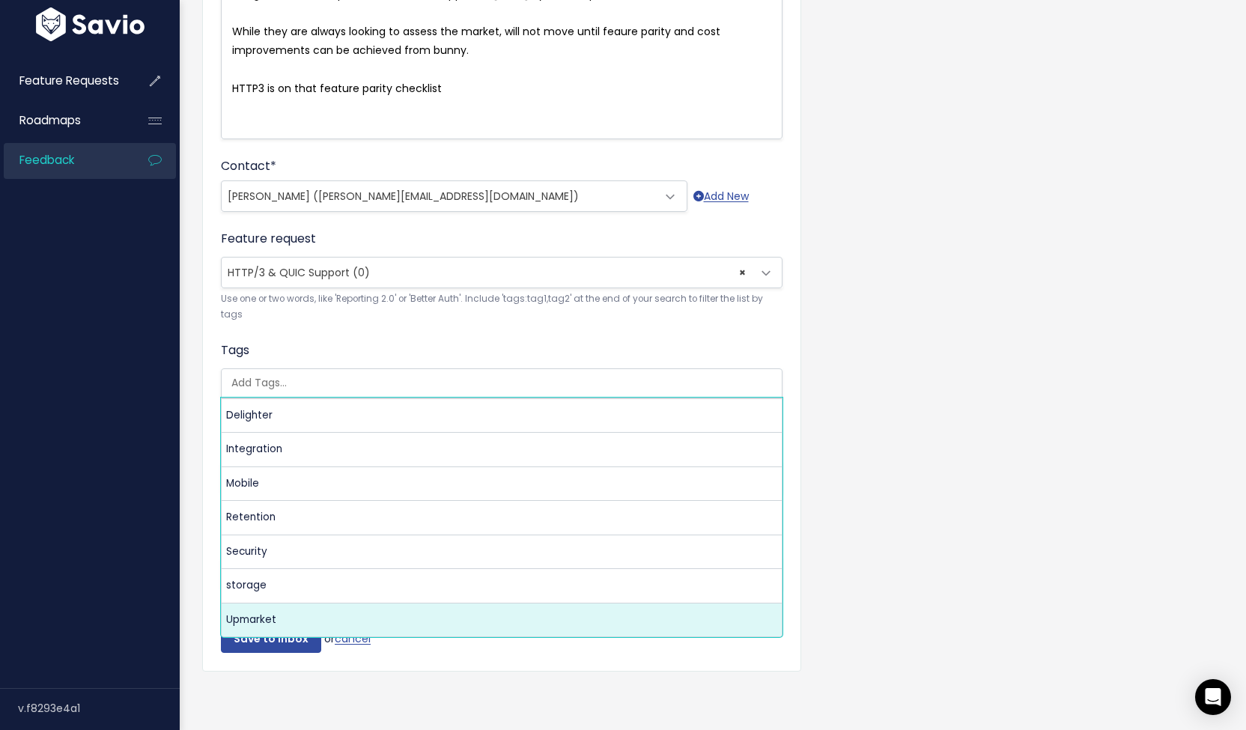
select select "9972"
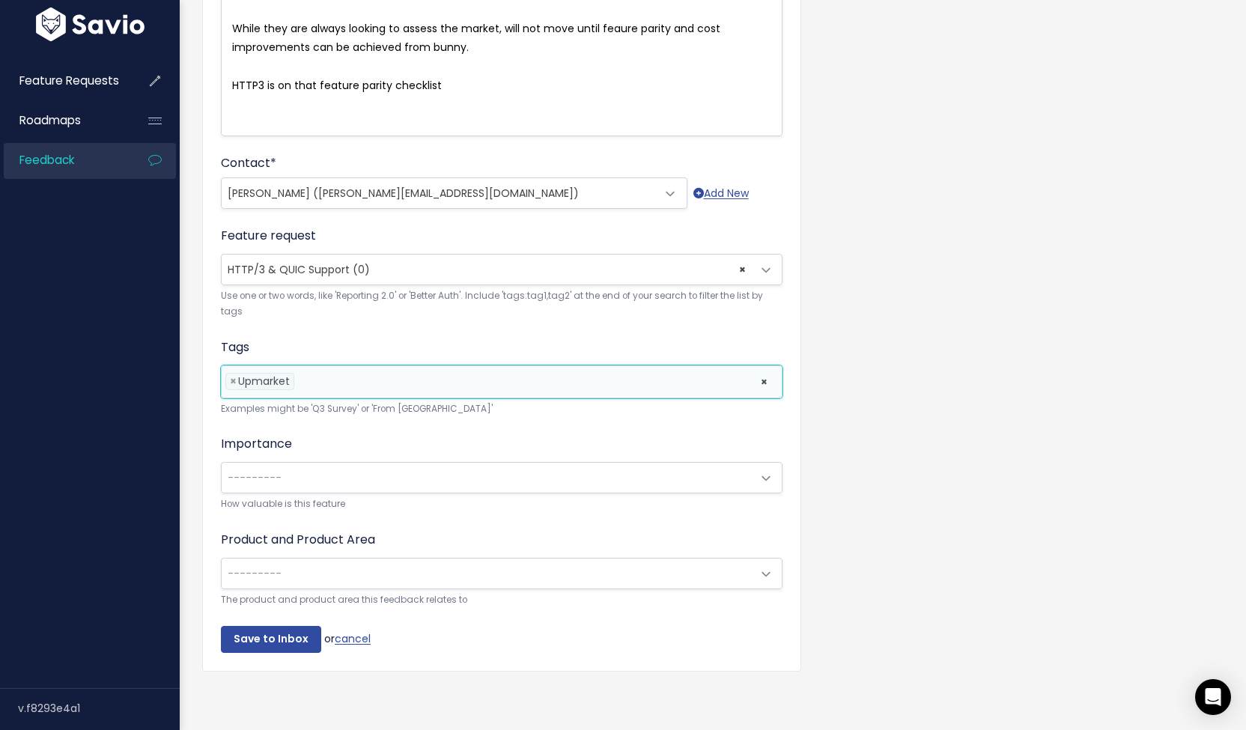
click at [351, 385] on ul "× × Upmarket" at bounding box center [502, 381] width 560 height 31
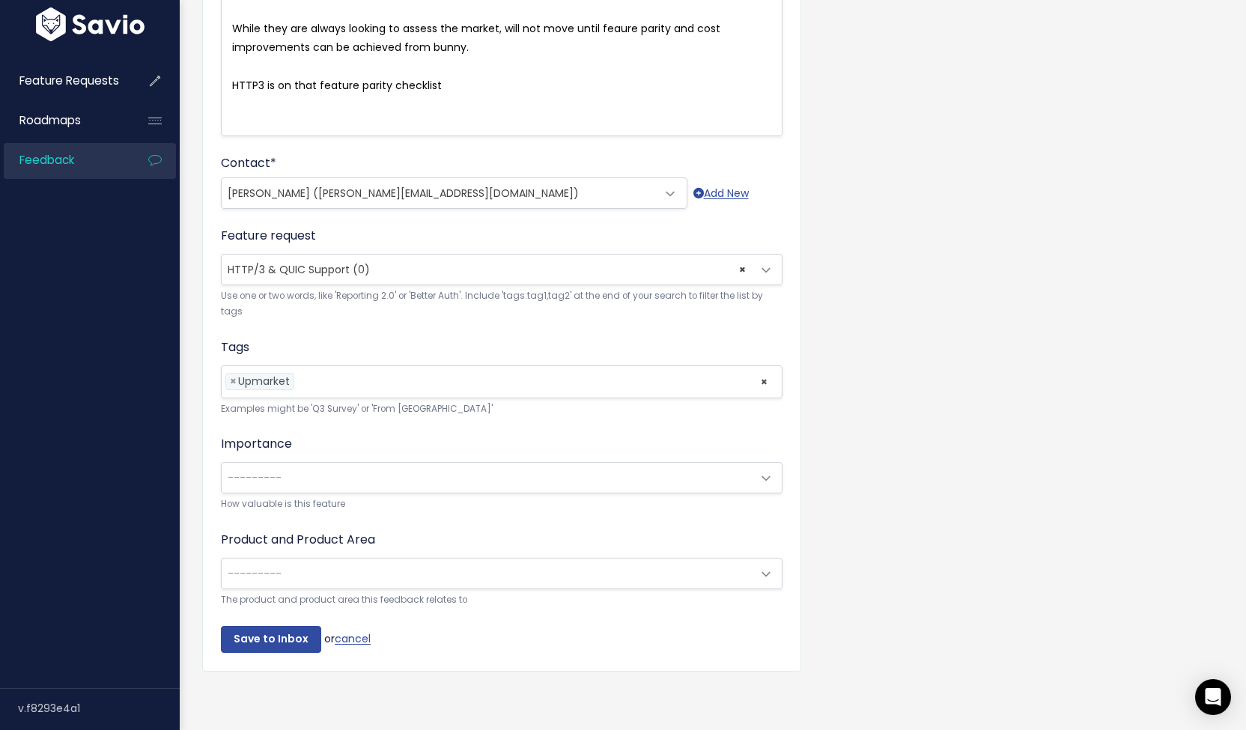
click at [196, 448] on div "Customer Problem * Performanc and security are important, but PHP is so inheren…" at bounding box center [713, 254] width 1044 height 906
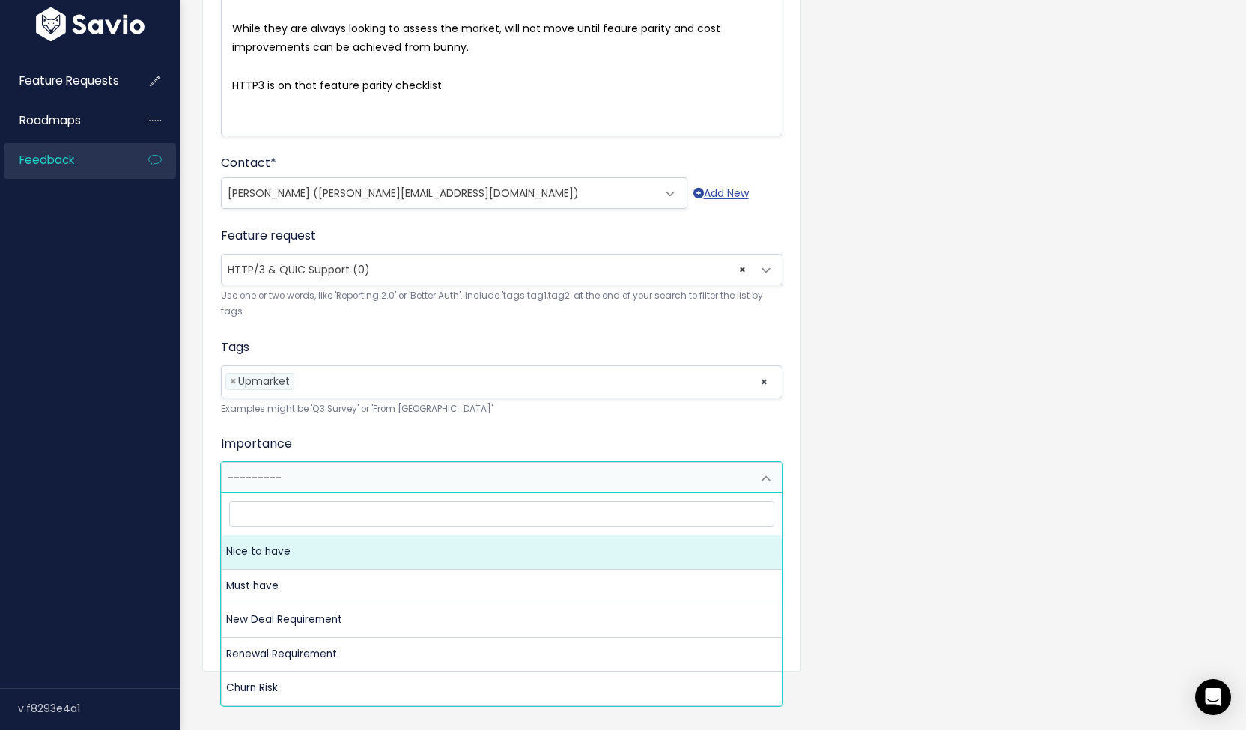
click at [302, 471] on span "---------" at bounding box center [487, 478] width 530 height 30
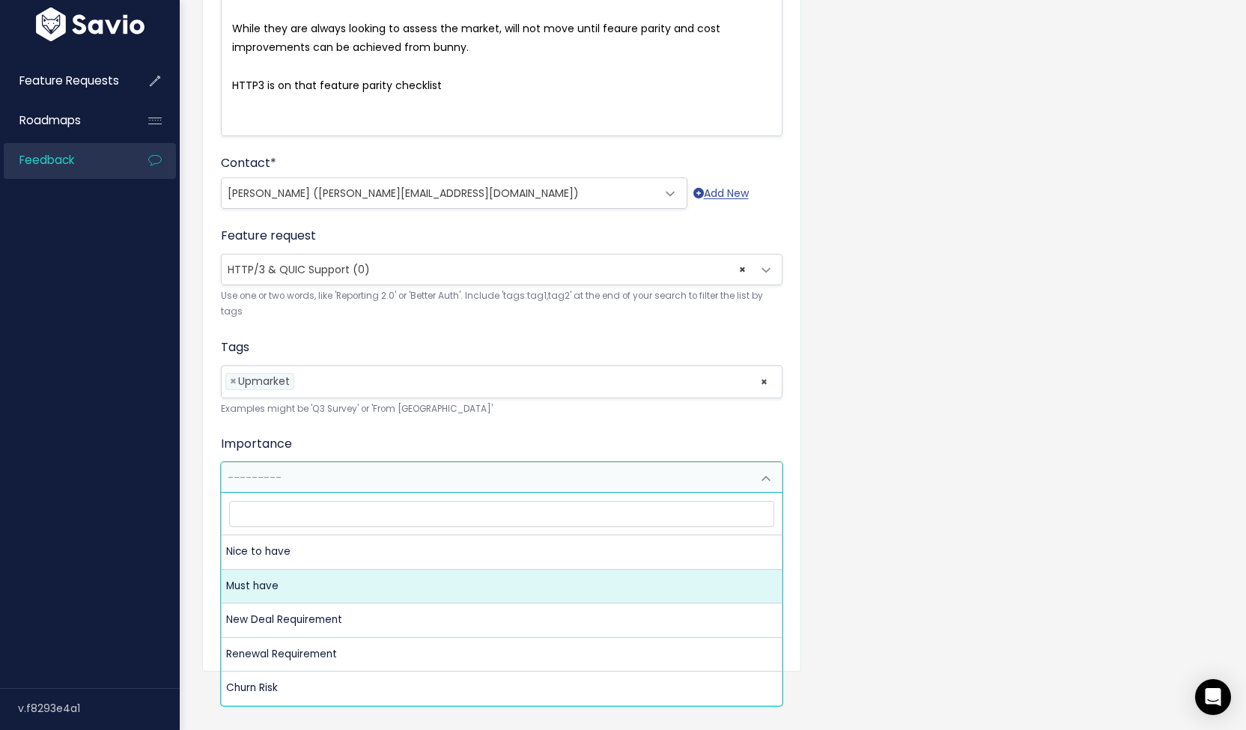
select select "MUST_HAVE"
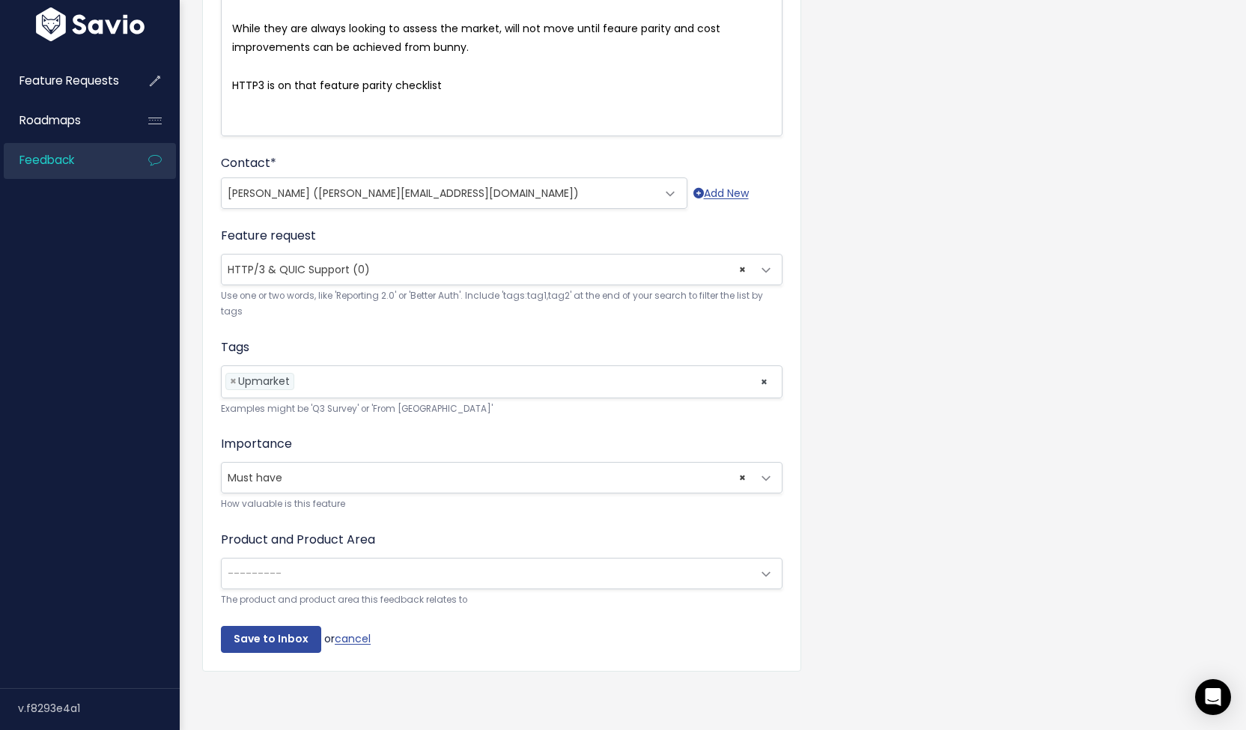
click at [363, 559] on span "---------" at bounding box center [487, 574] width 530 height 30
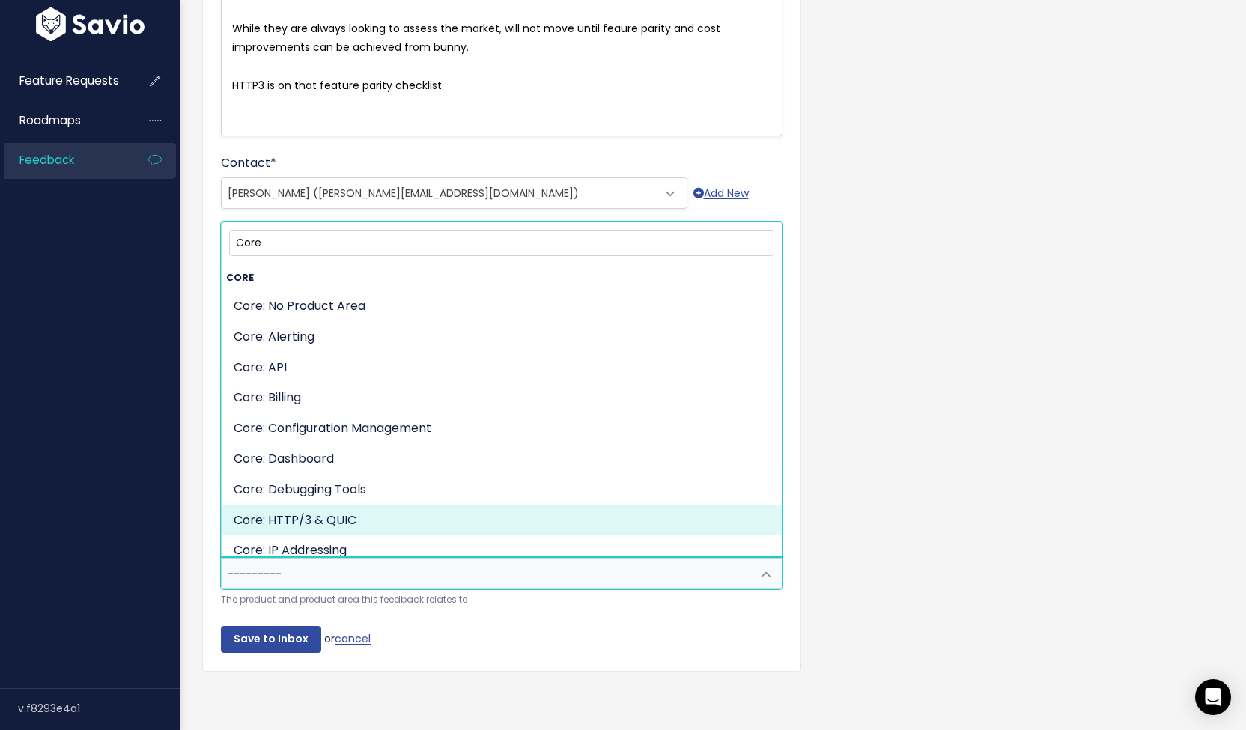
type input "Core"
select select "MAIN:HTTP3_QUIC"
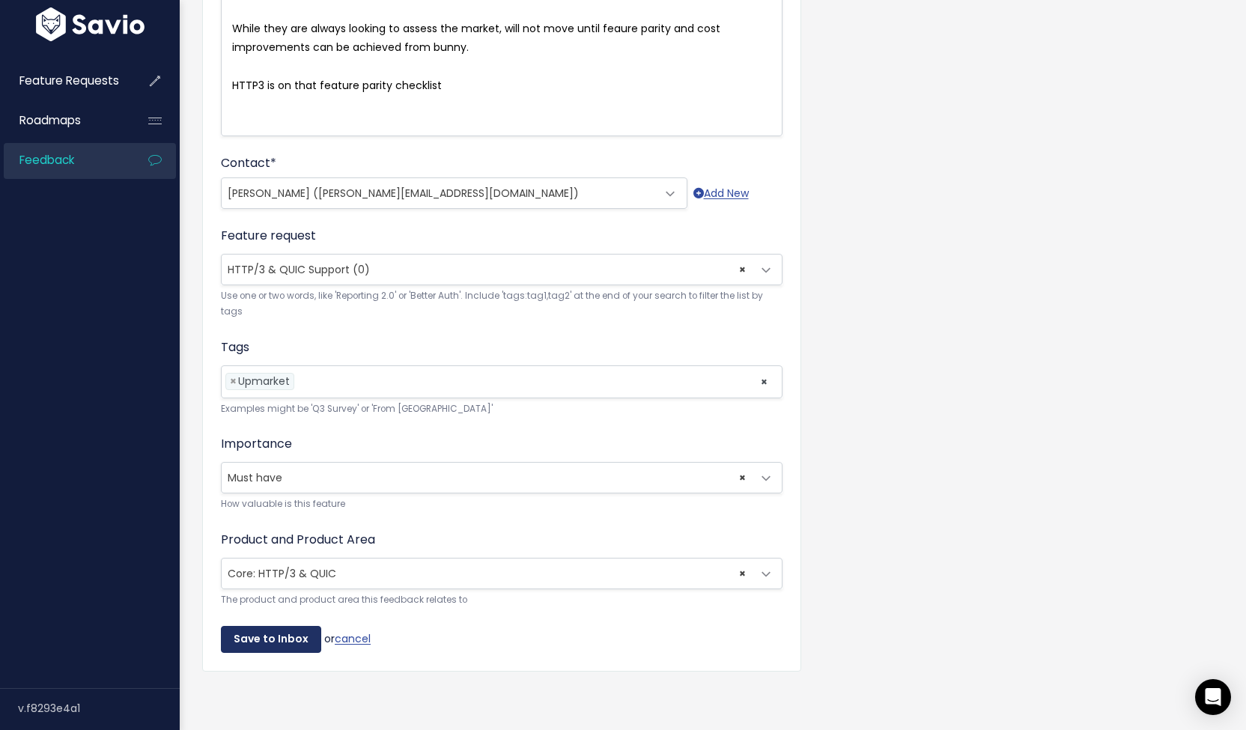
click at [231, 637] on input "Save to Inbox" at bounding box center [271, 639] width 100 height 27
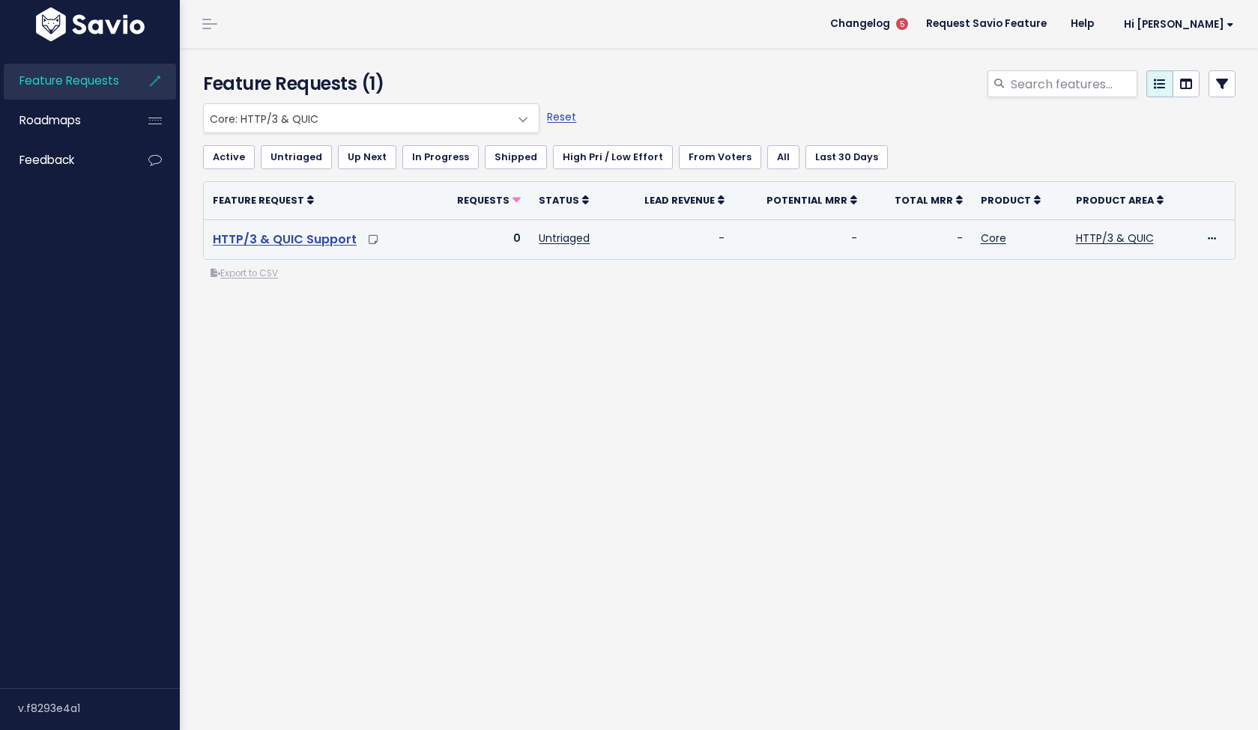
click at [312, 238] on link "HTTP/3 & QUIC Support" at bounding box center [285, 239] width 144 height 17
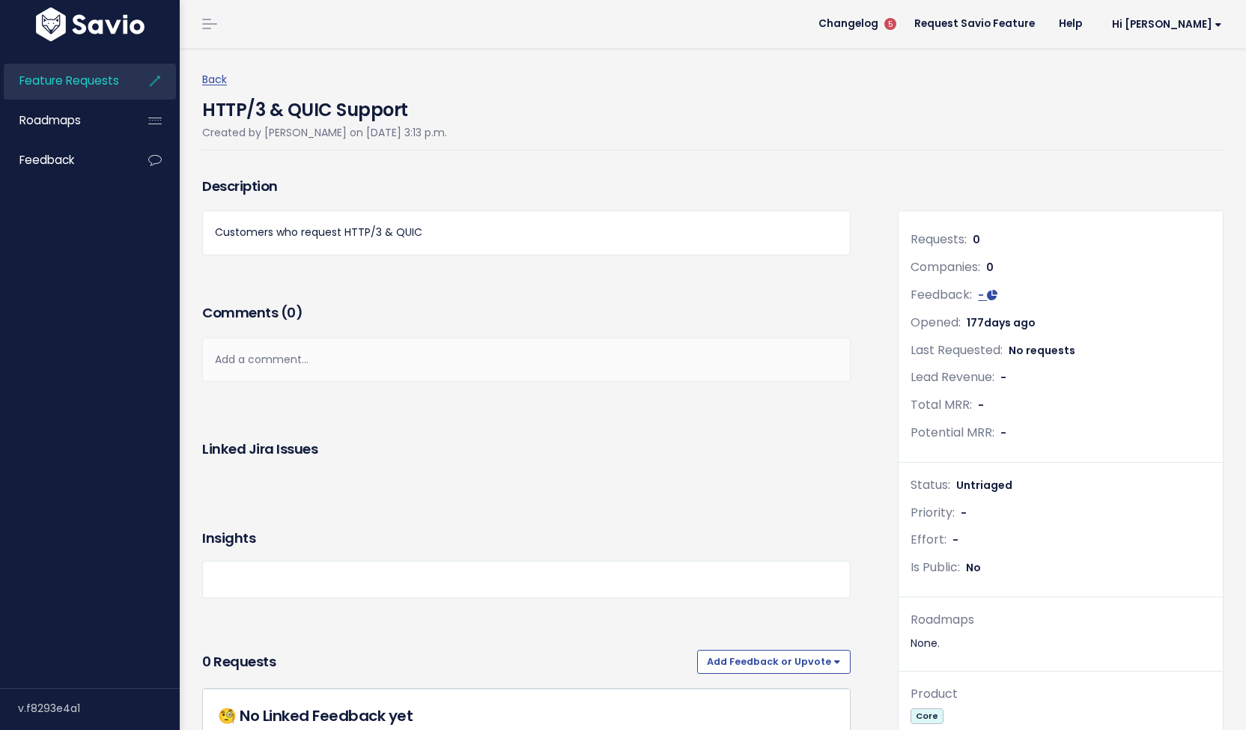
click at [497, 363] on div "Add a comment..." at bounding box center [526, 360] width 649 height 44
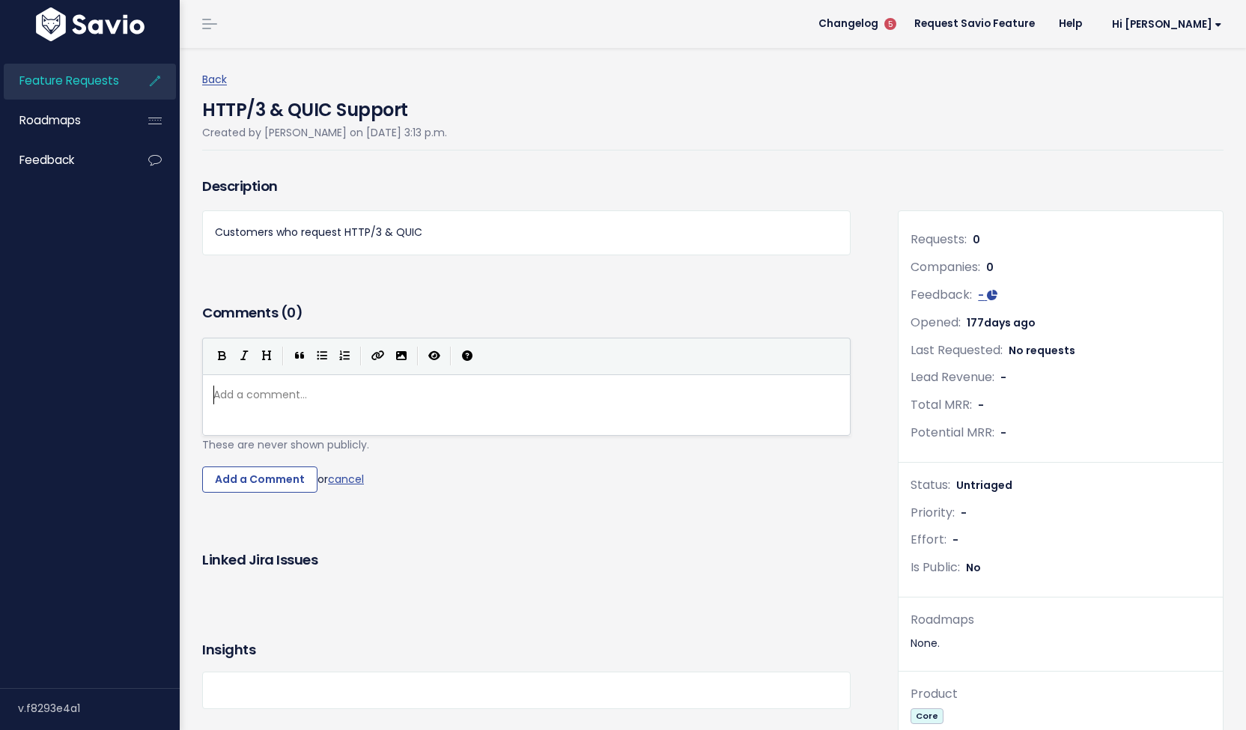
scroll to position [1, 0]
click at [495, 391] on pre "​" at bounding box center [531, 395] width 643 height 19
click at [497, 400] on pre "​" at bounding box center [531, 395] width 643 height 19
click at [481, 221] on div "Customers who request HTTP/3 & QUIC" at bounding box center [526, 232] width 649 height 44
click at [481, 235] on p "Customers who request HTTP/3 & QUIC" at bounding box center [526, 232] width 623 height 19
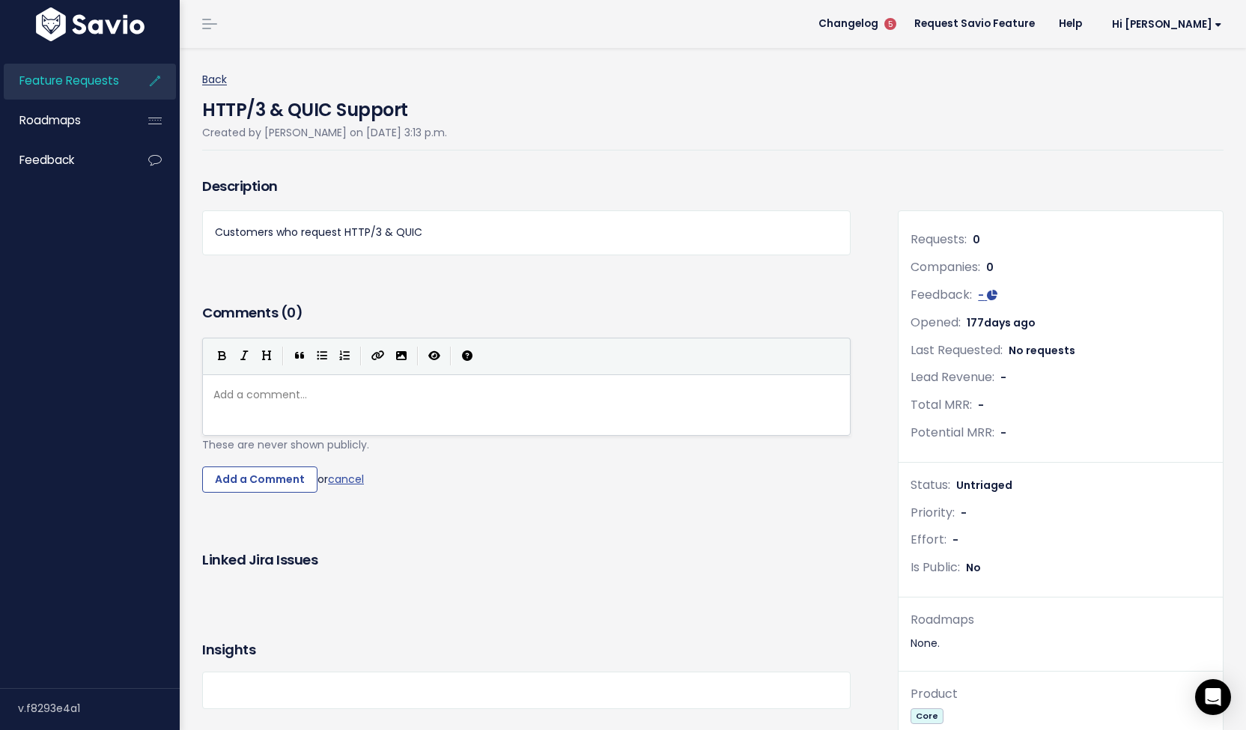
click at [210, 79] on link "Back" at bounding box center [214, 79] width 25 height 15
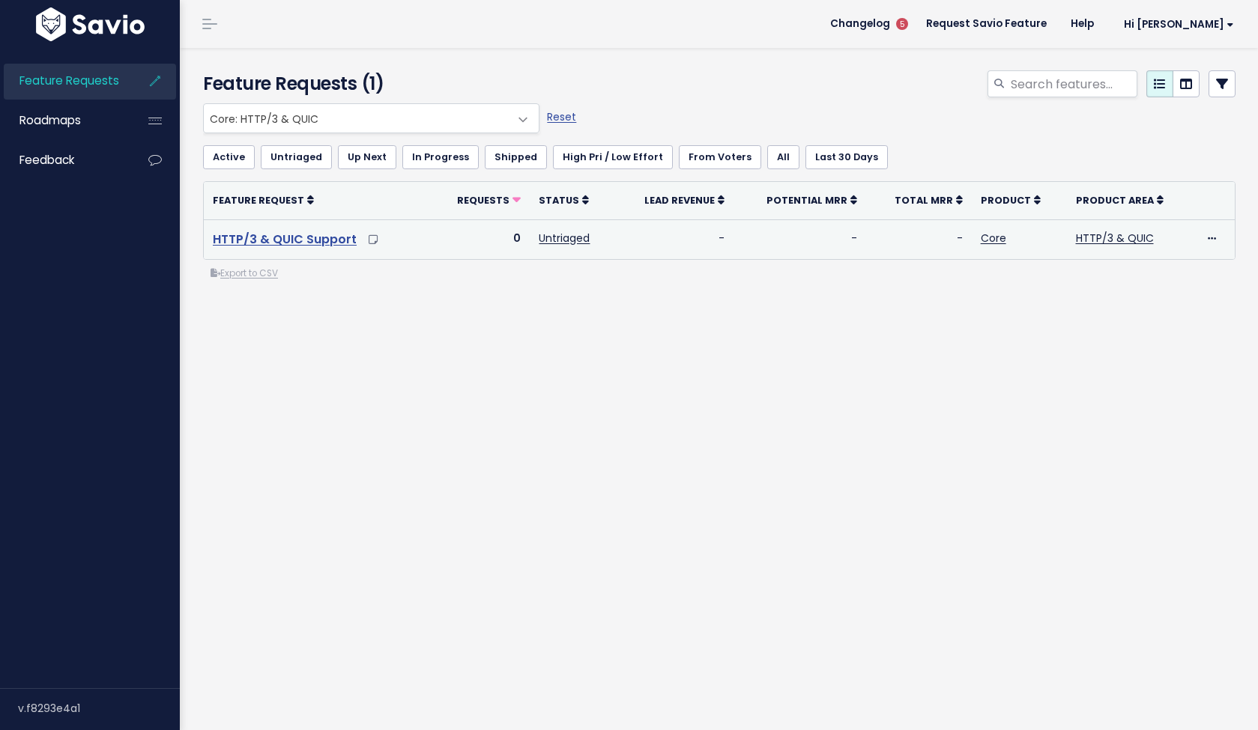
click at [328, 237] on link "HTTP/3 & QUIC Support" at bounding box center [285, 239] width 144 height 17
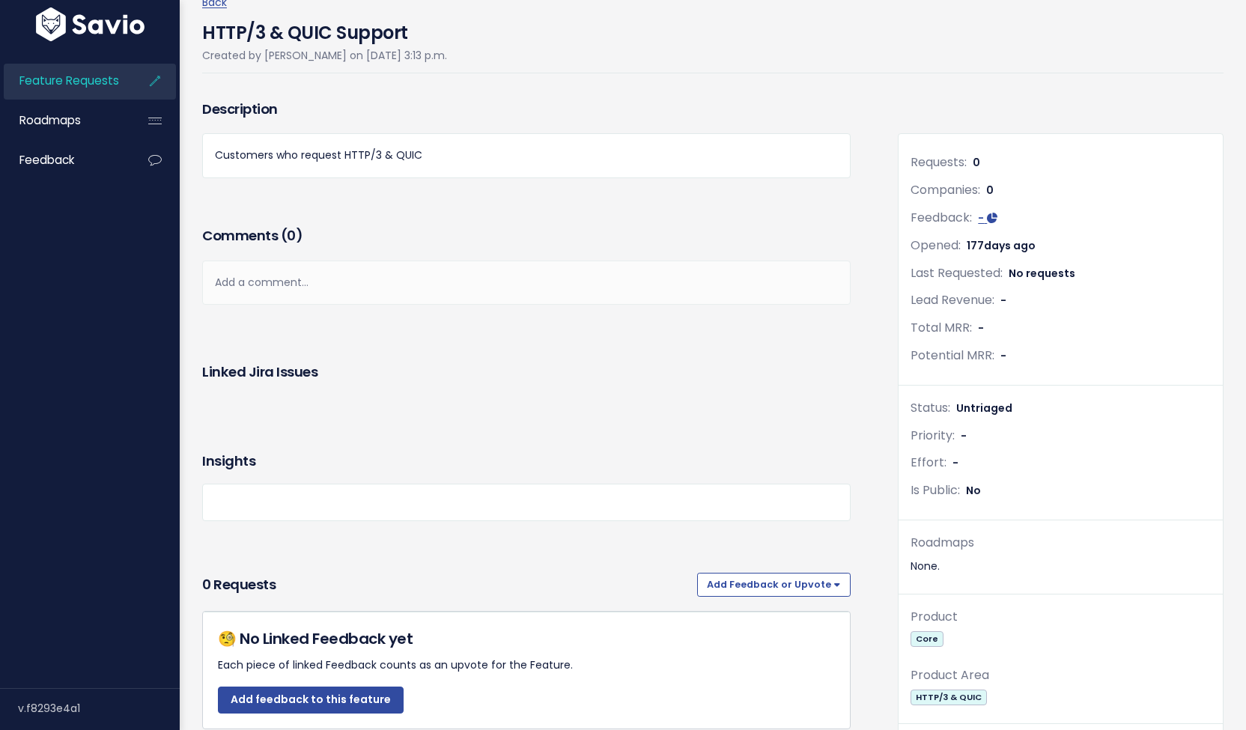
scroll to position [115, 0]
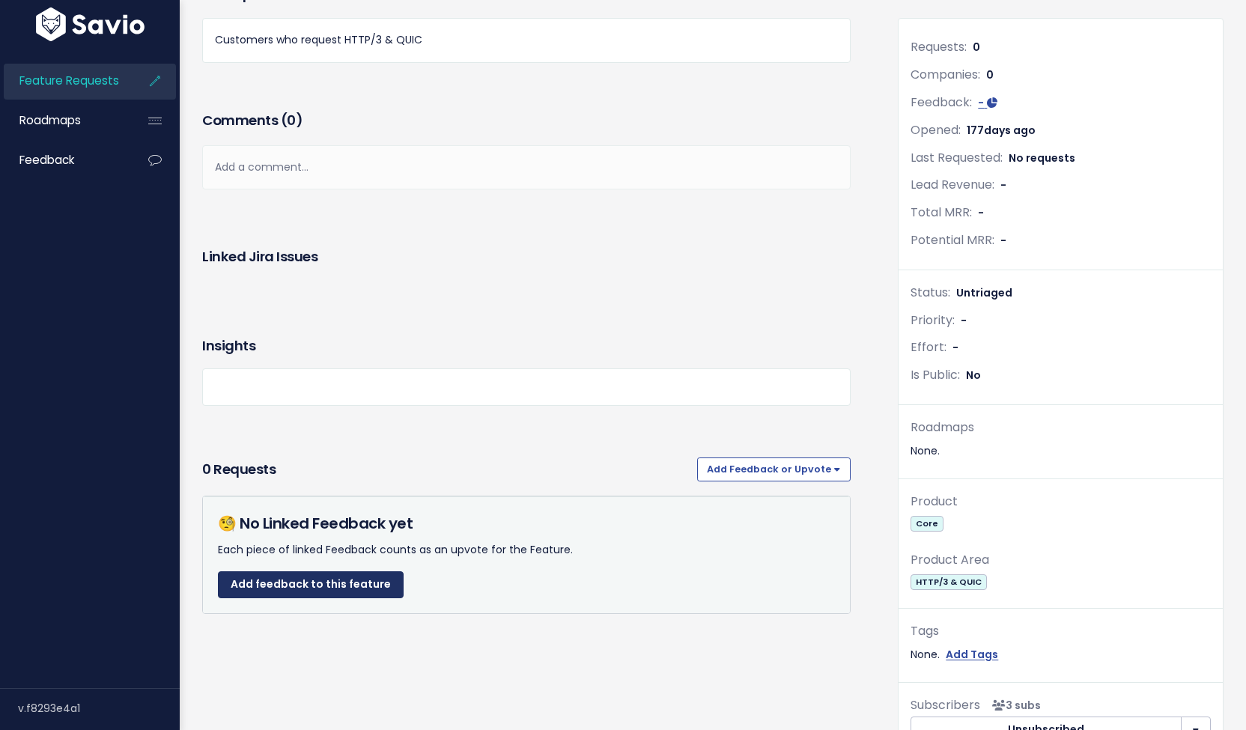
click at [360, 581] on link "Add feedback to this feature" at bounding box center [311, 585] width 186 height 27
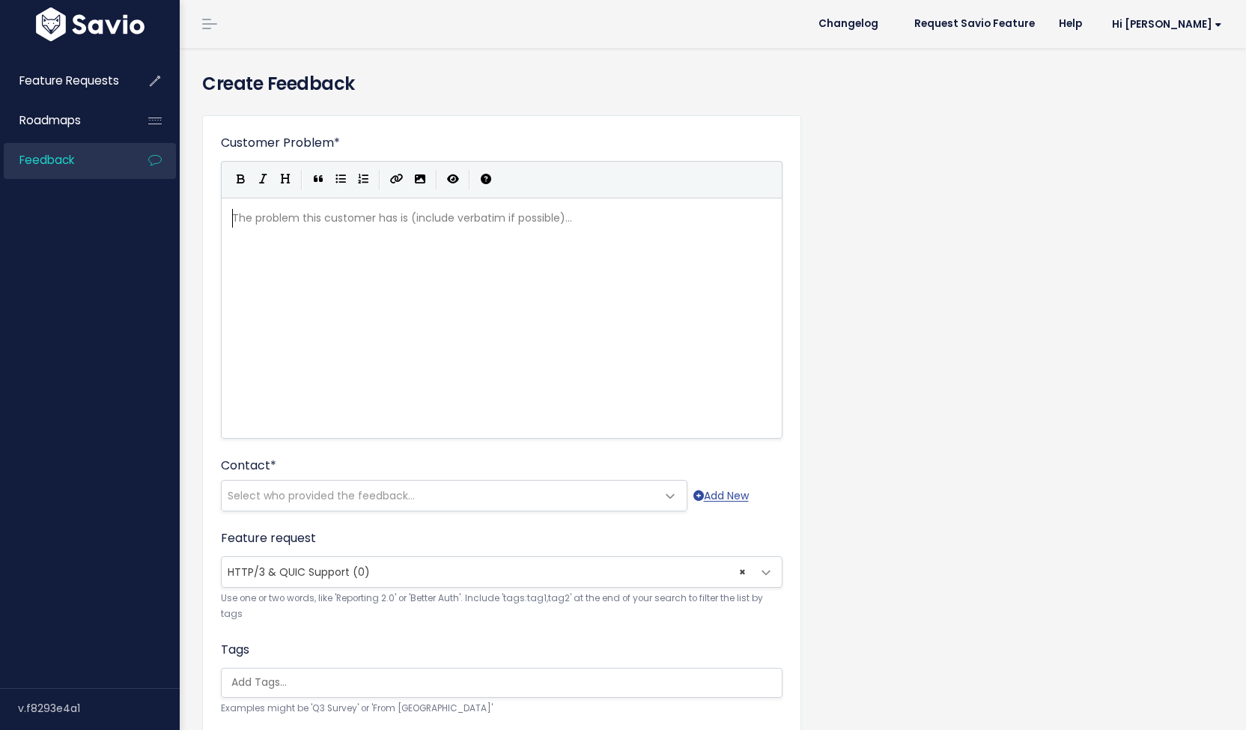
scroll to position [1, 0]
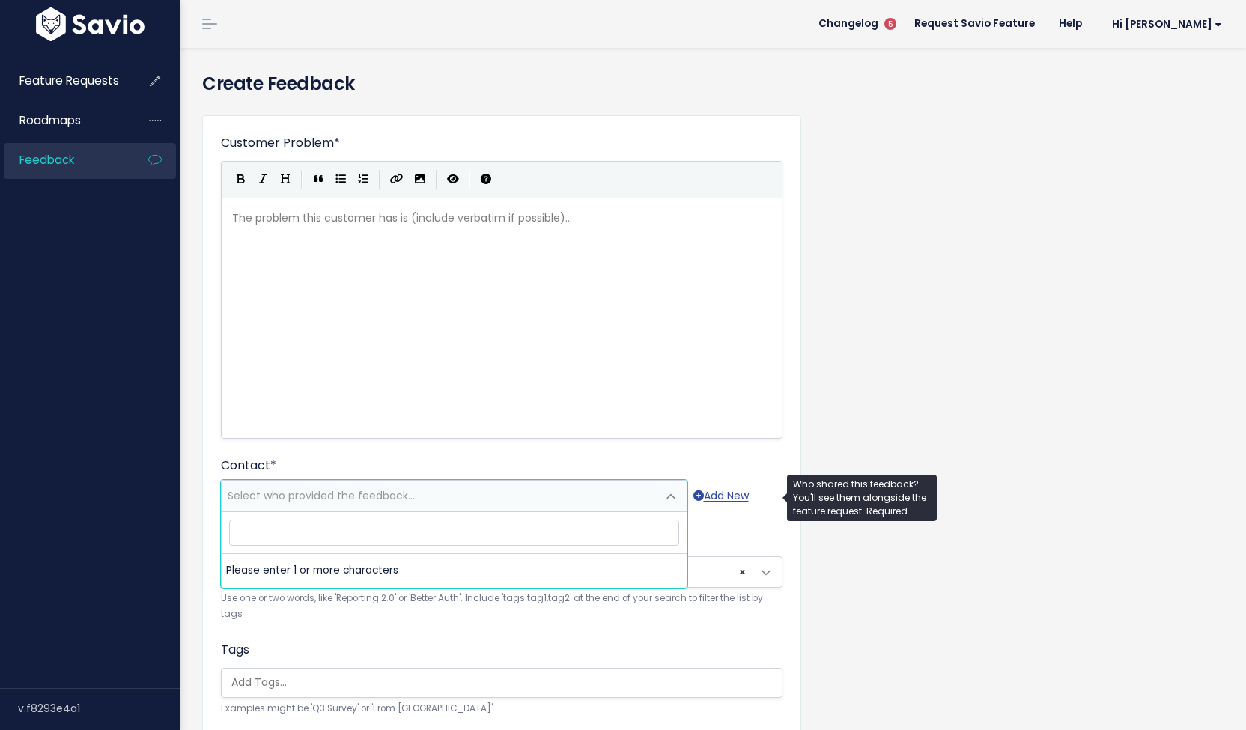
click at [358, 494] on span "Select who provided the feedback..." at bounding box center [321, 495] width 187 height 15
click at [381, 530] on input "search" at bounding box center [454, 533] width 450 height 26
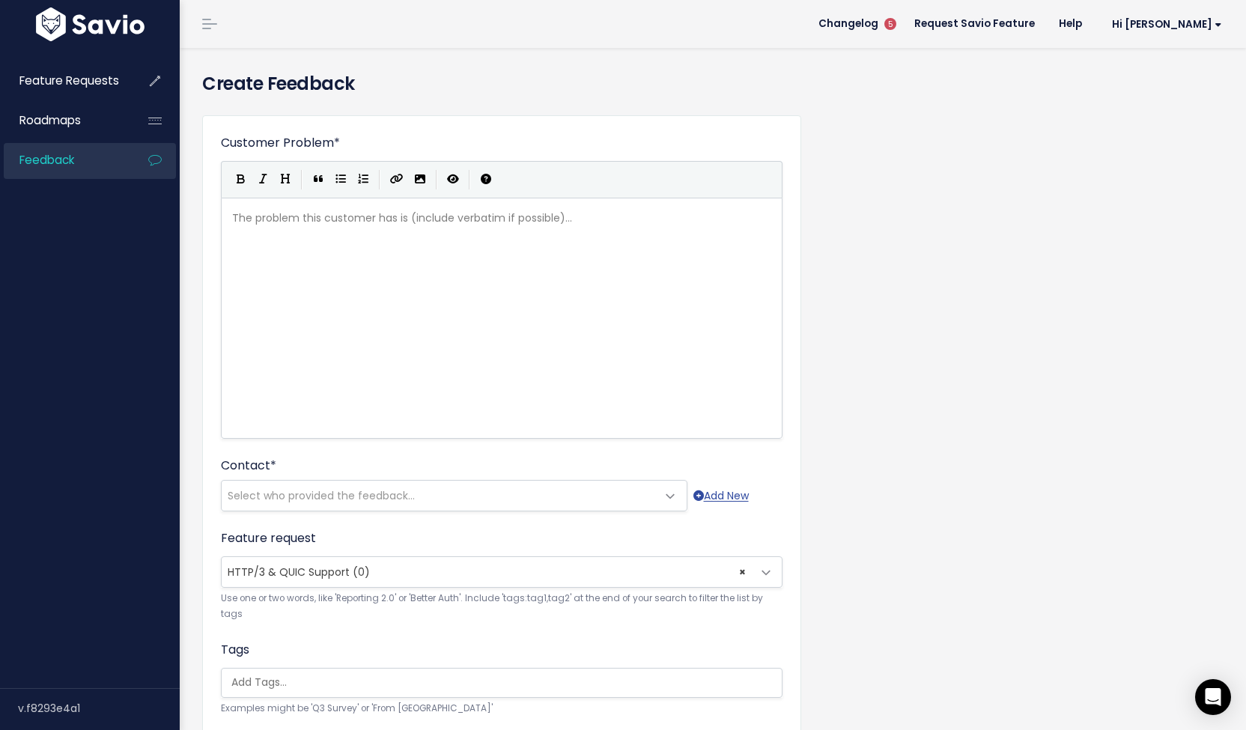
click at [476, 273] on div "The problem this customer has is (include verbatim if possible)... xxxxxxxxxx ​" at bounding box center [520, 337] width 583 height 262
click at [473, 215] on pre "​" at bounding box center [507, 218] width 557 height 19
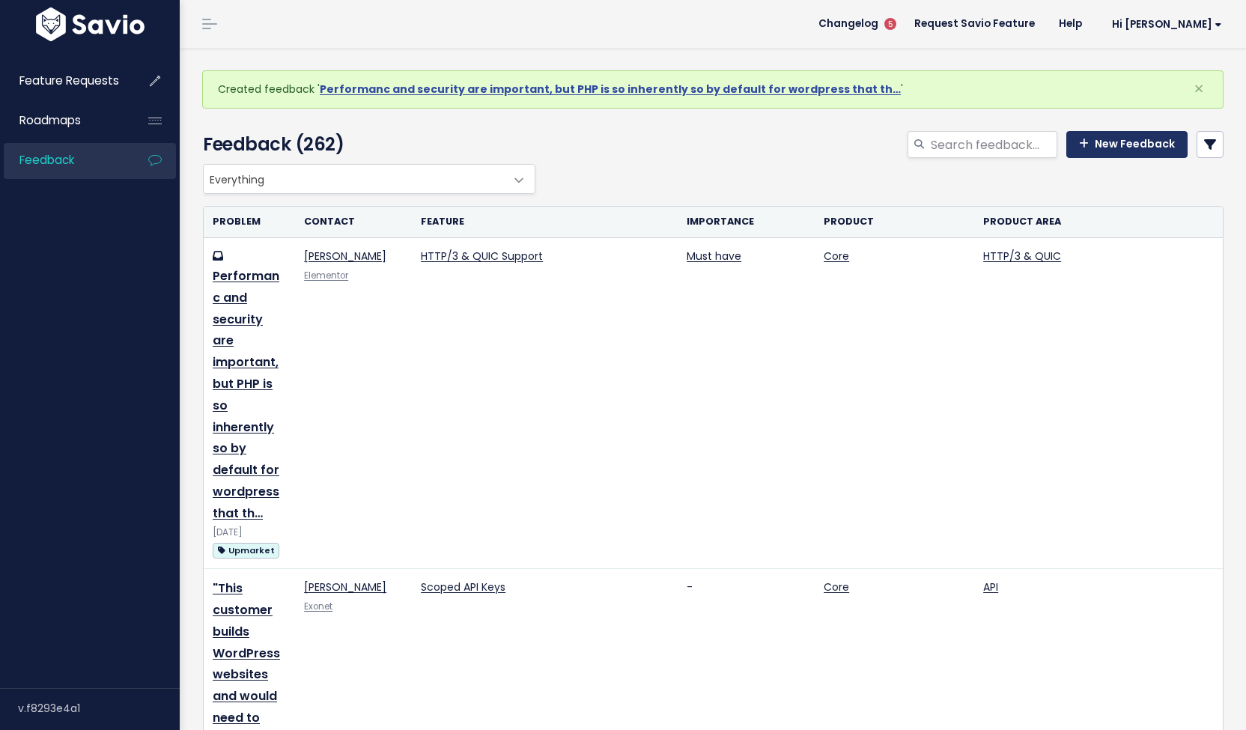
click at [1086, 154] on link "New Feedback" at bounding box center [1127, 144] width 121 height 27
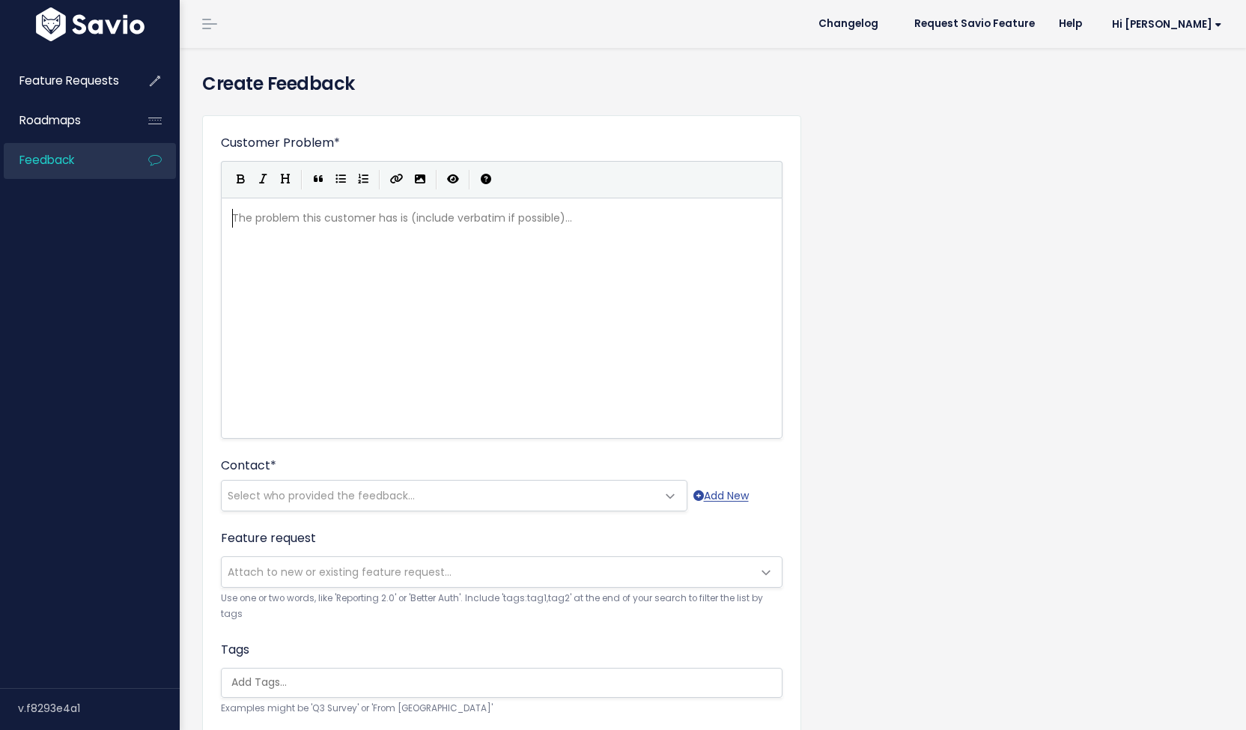
scroll to position [1, 0]
